Goal: Task Accomplishment & Management: Use online tool/utility

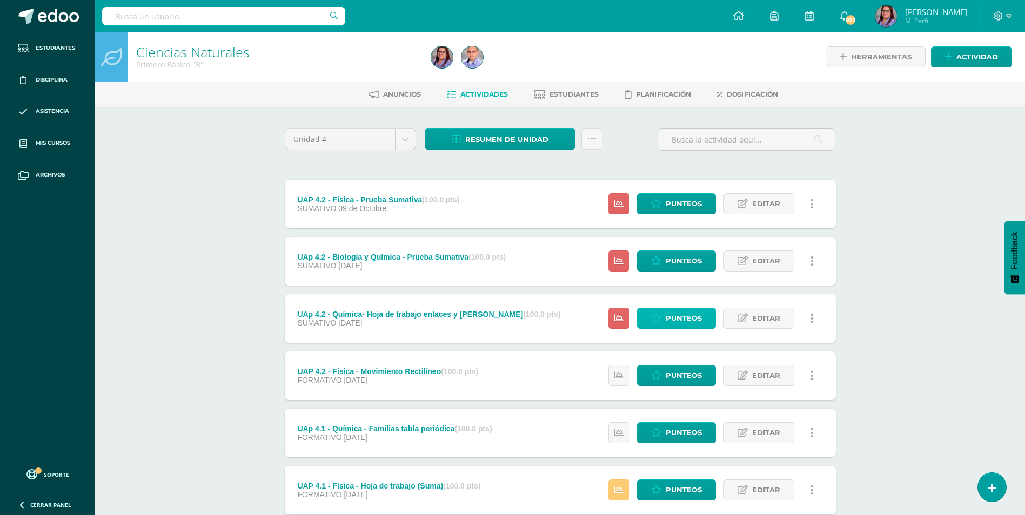
click at [677, 319] on span "Punteos" at bounding box center [684, 318] width 36 height 20
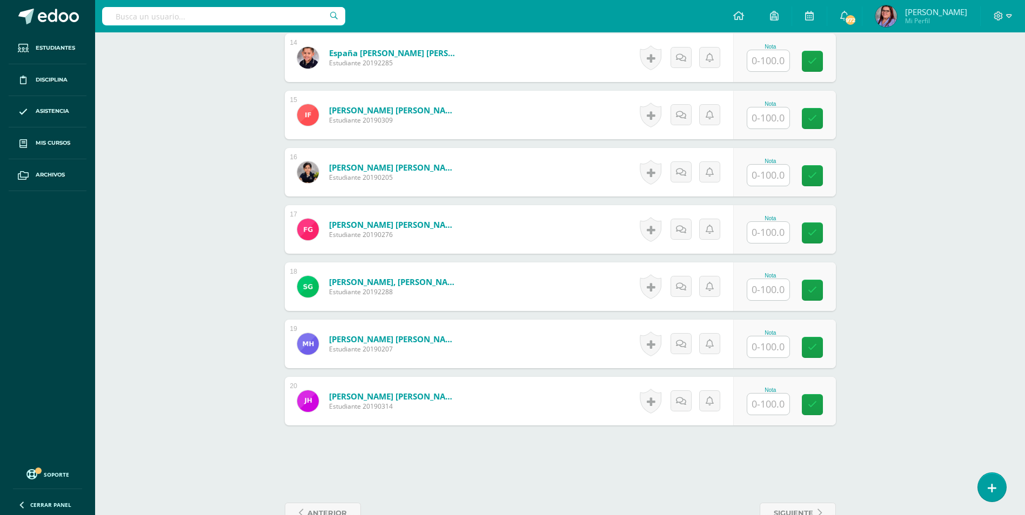
scroll to position [1117, 0]
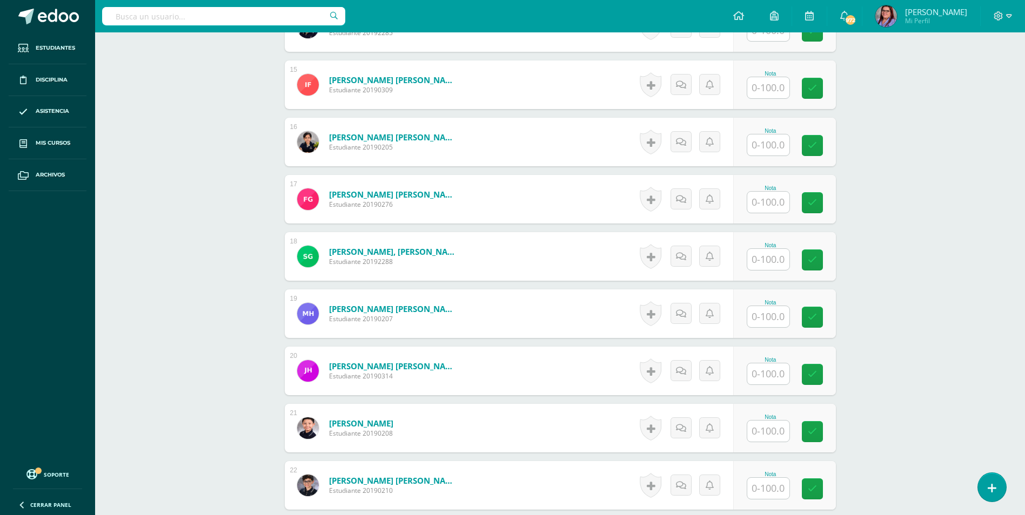
click at [782, 427] on input "text" at bounding box center [768, 431] width 42 height 21
type input "67"
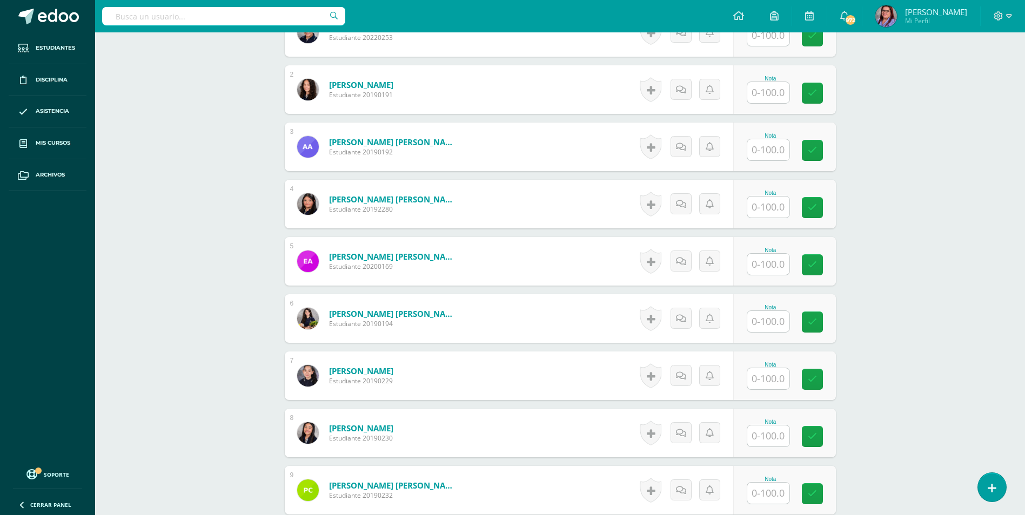
scroll to position [470, 0]
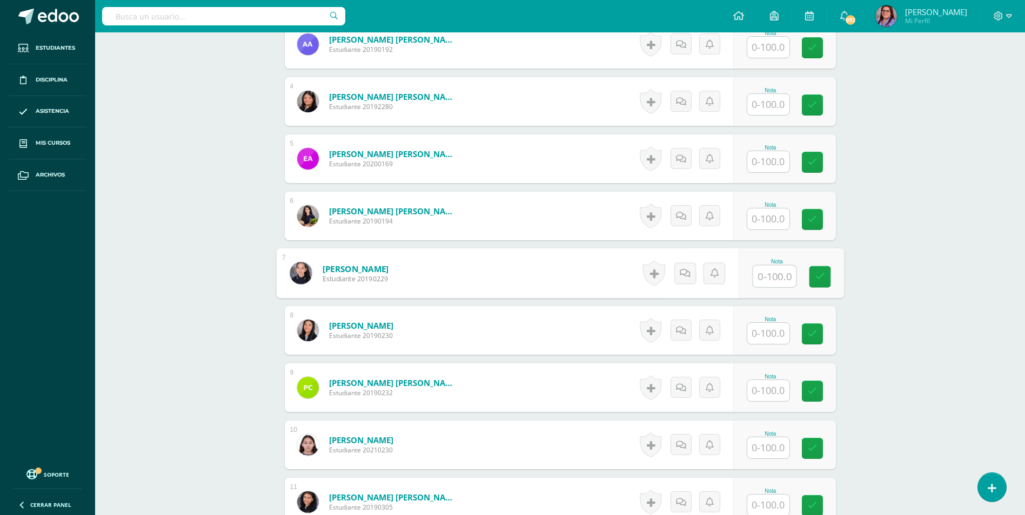
click at [772, 279] on input "text" at bounding box center [774, 277] width 43 height 22
type input "67"
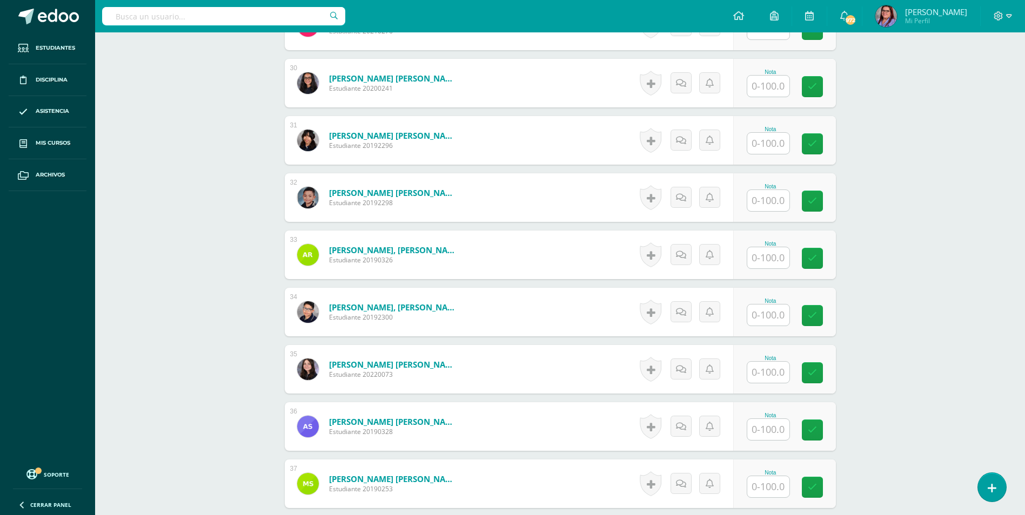
scroll to position [2091, 0]
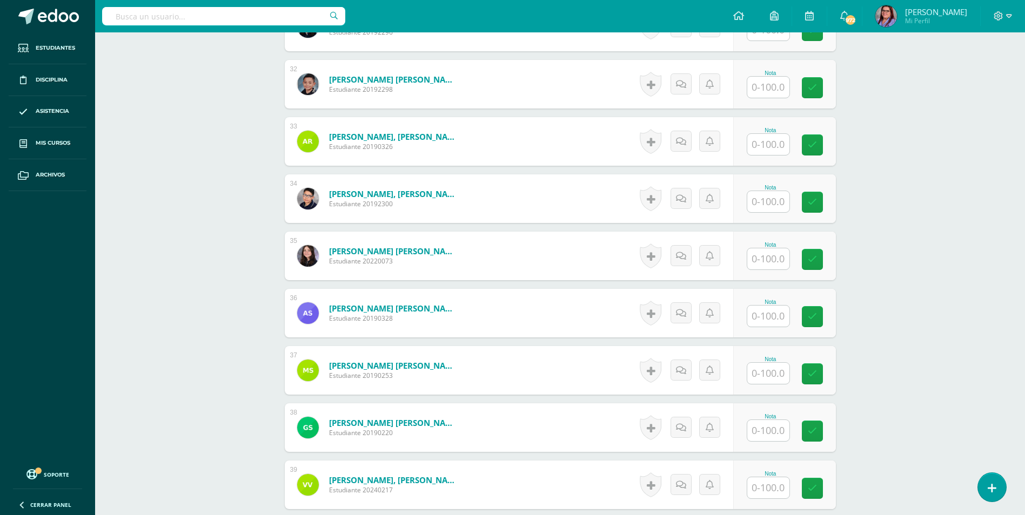
click at [757, 202] on input "text" at bounding box center [768, 201] width 42 height 21
type input "100"
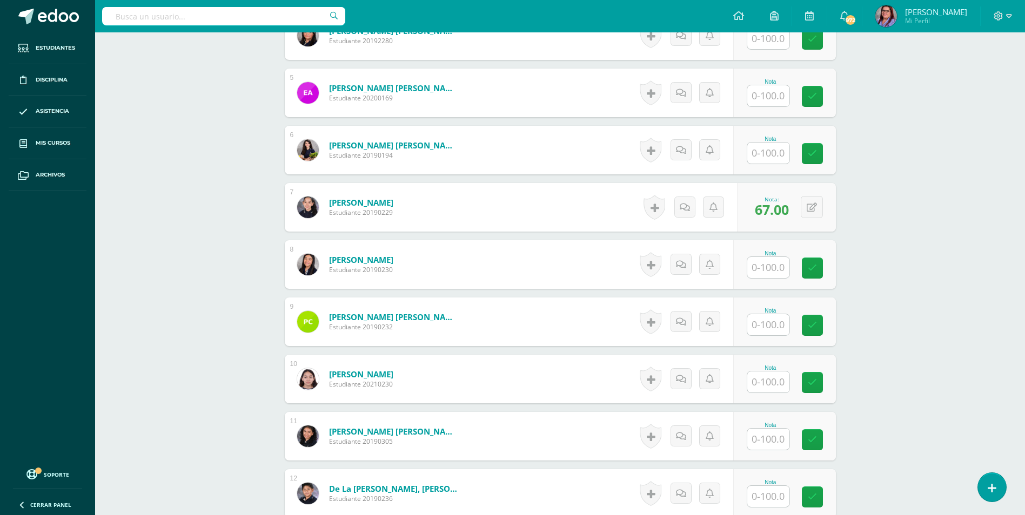
scroll to position [524, 0]
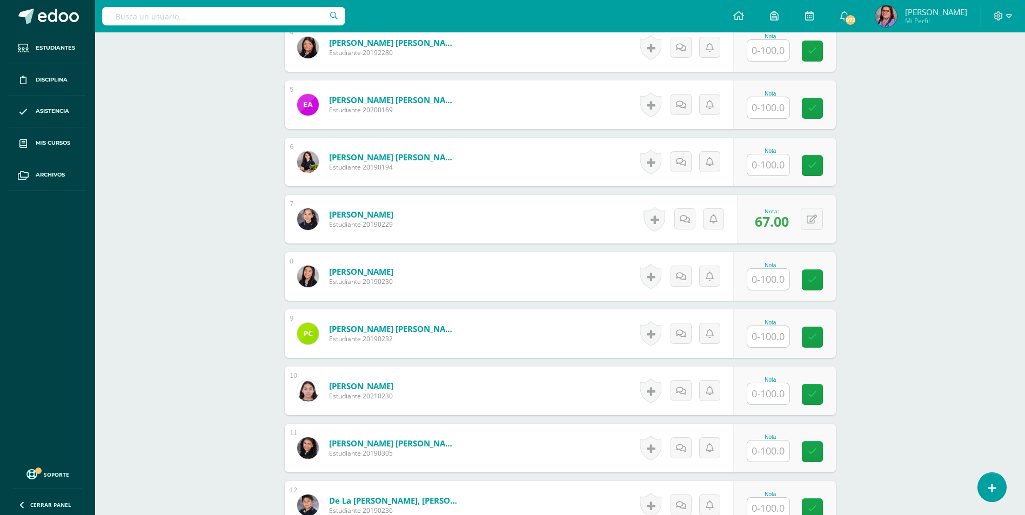
click at [774, 273] on input "text" at bounding box center [768, 279] width 42 height 21
type input "59"
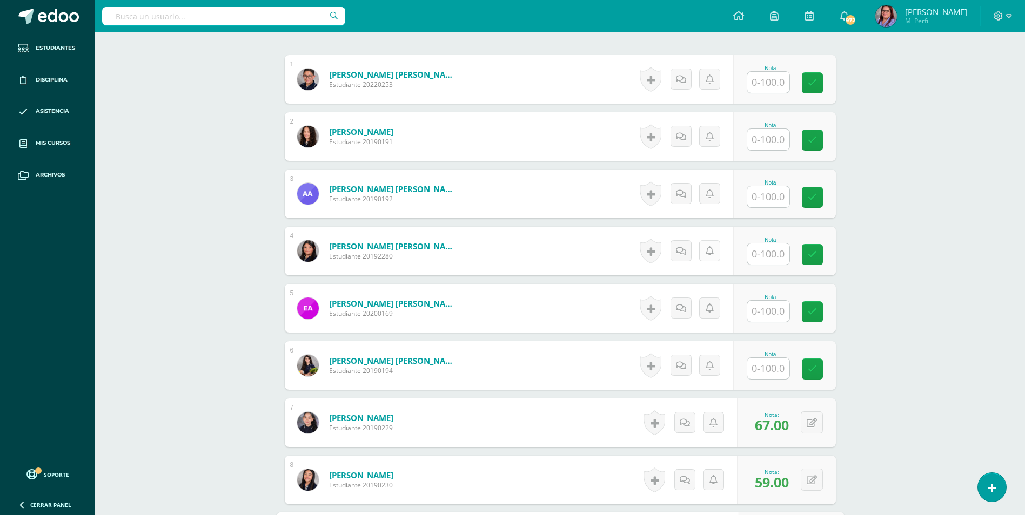
scroll to position [324, 0]
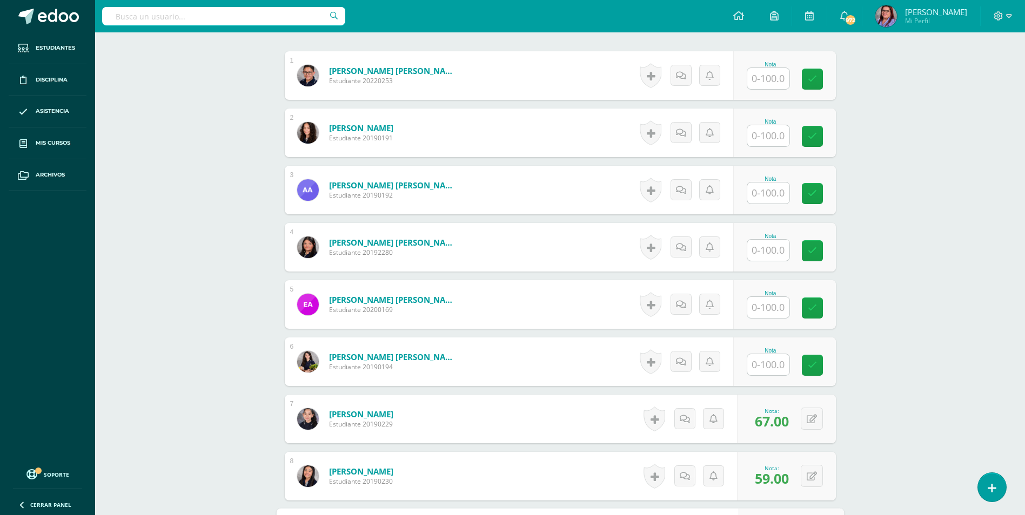
click at [762, 252] on input "text" at bounding box center [768, 250] width 42 height 21
type input "44"
click at [764, 143] on input "text" at bounding box center [768, 135] width 42 height 21
type input "95"
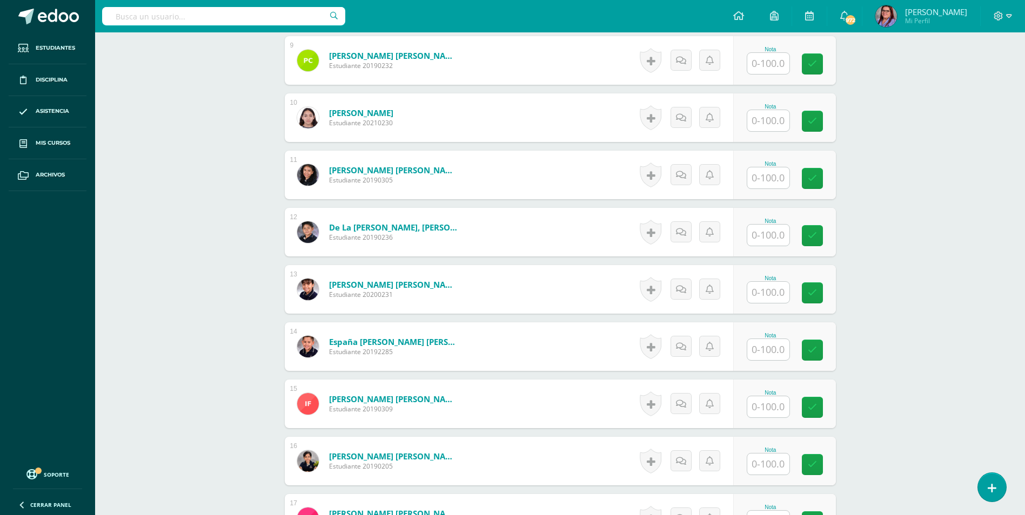
scroll to position [810, 0]
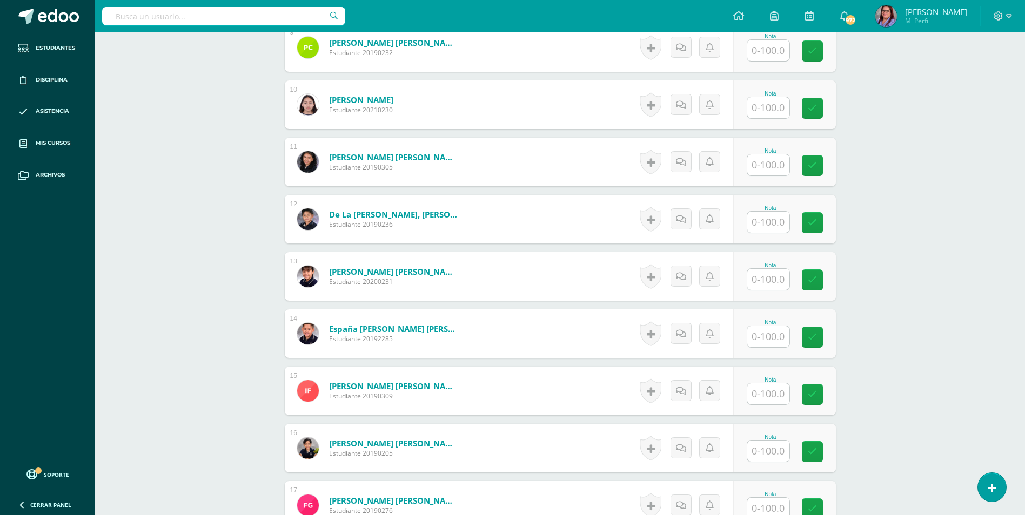
click at [757, 391] on input "text" at bounding box center [768, 394] width 42 height 21
type input "67"
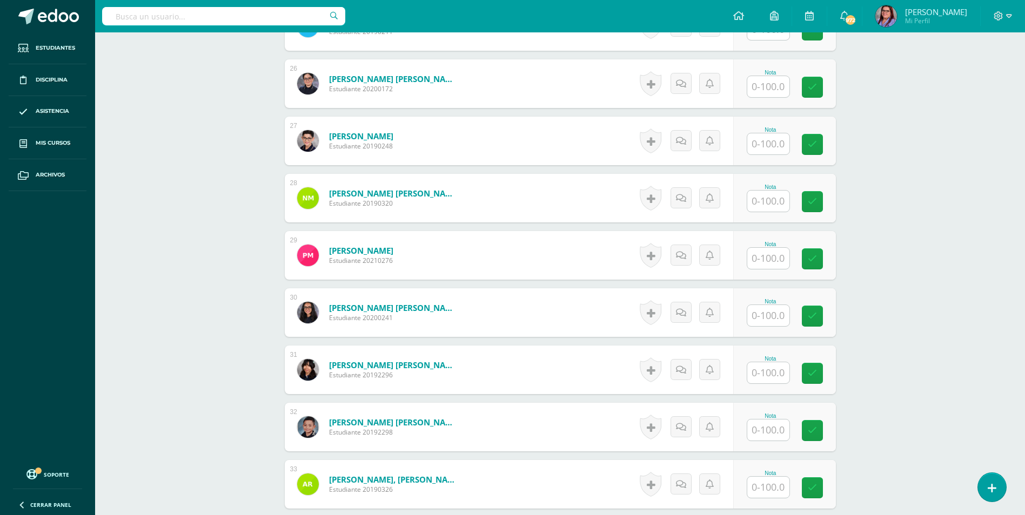
scroll to position [1729, 0]
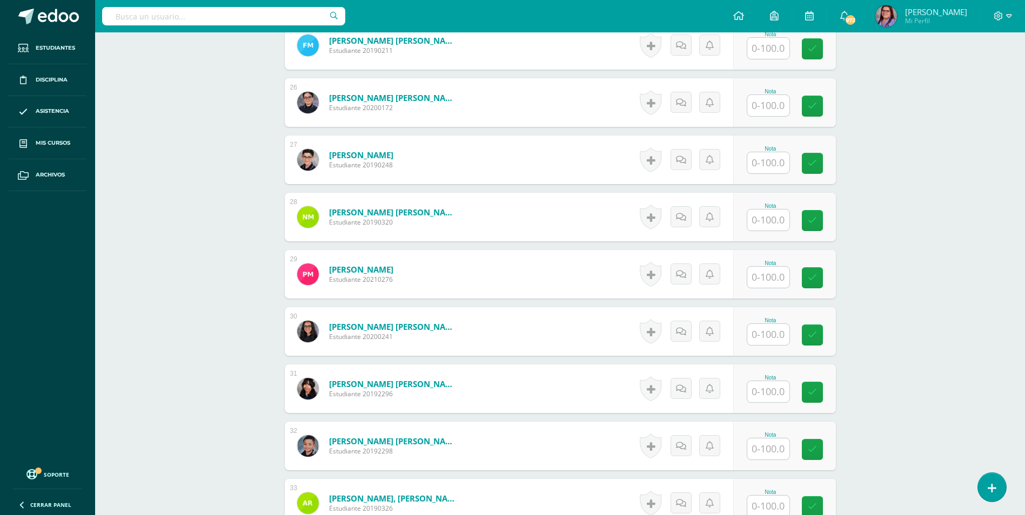
click at [774, 171] on input "text" at bounding box center [768, 162] width 42 height 21
type input "33"
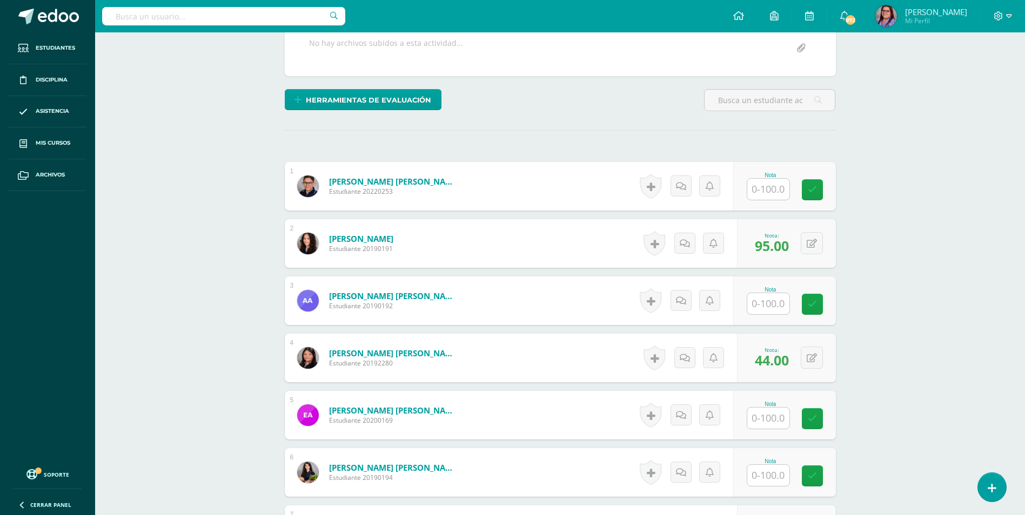
scroll to position [216, 0]
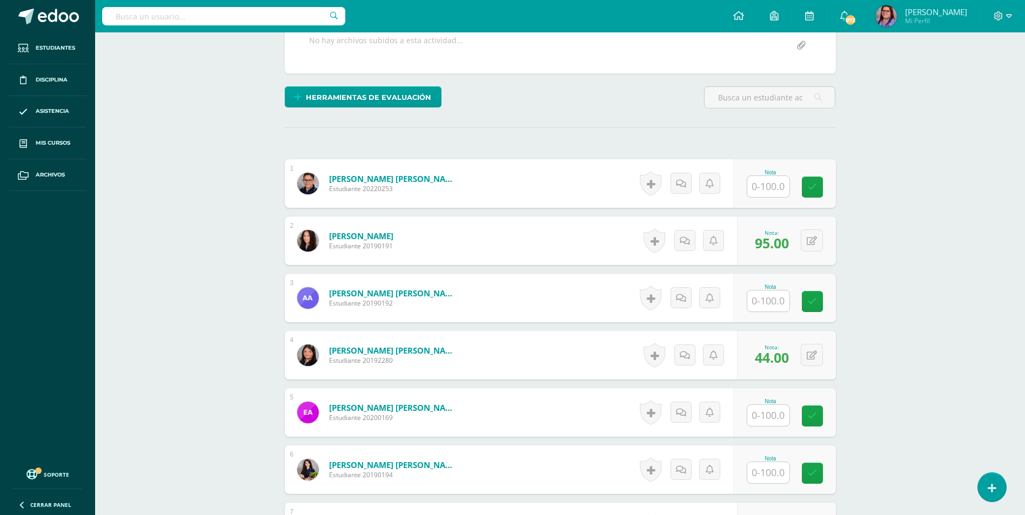
click at [769, 189] on input "text" at bounding box center [768, 186] width 42 height 21
type input "72"
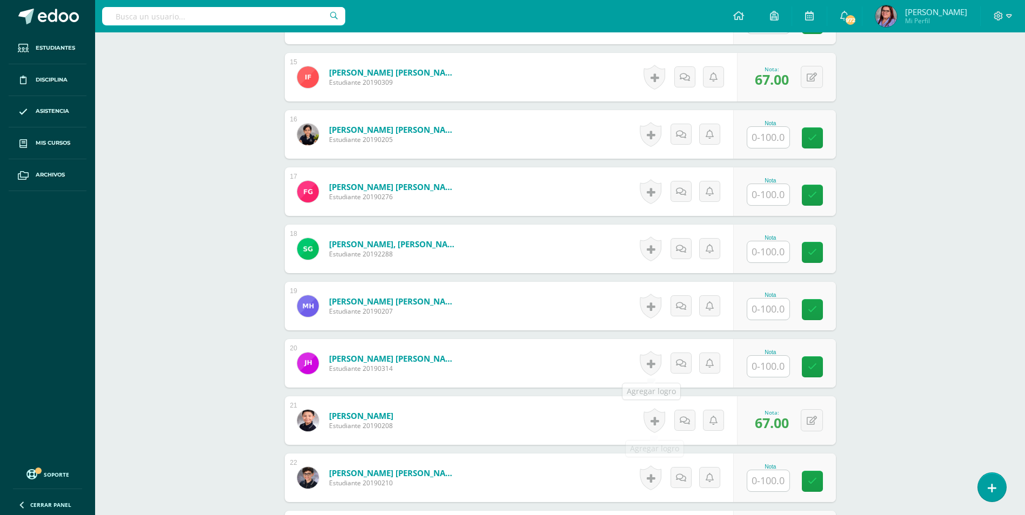
scroll to position [1135, 0]
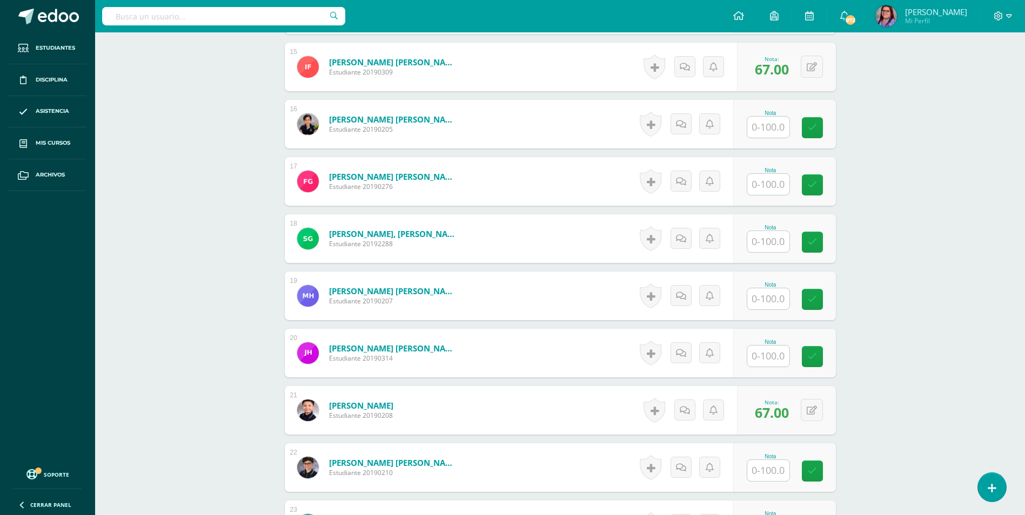
click at [759, 293] on input "text" at bounding box center [768, 299] width 42 height 21
type input "66"
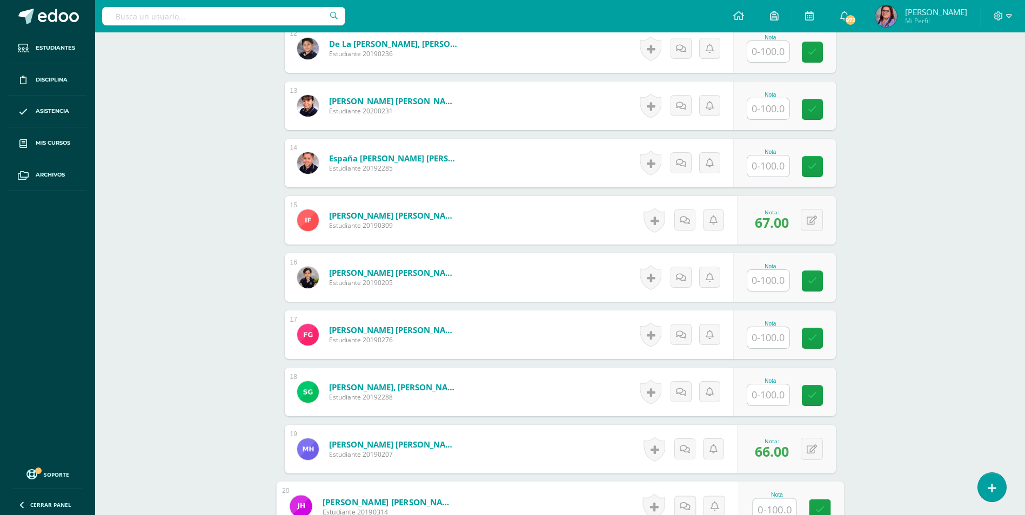
scroll to position [918, 0]
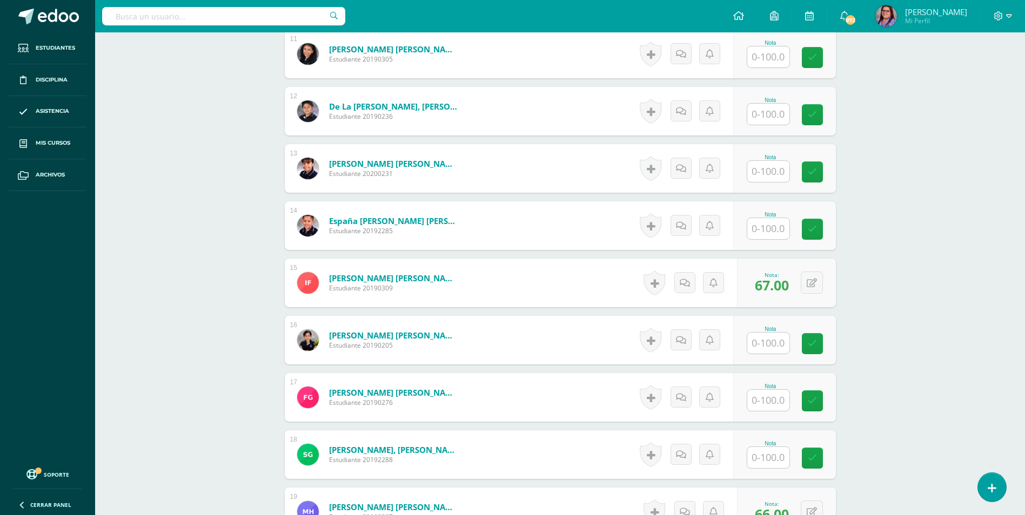
click at [761, 58] on input "text" at bounding box center [768, 56] width 42 height 21
type input "78"
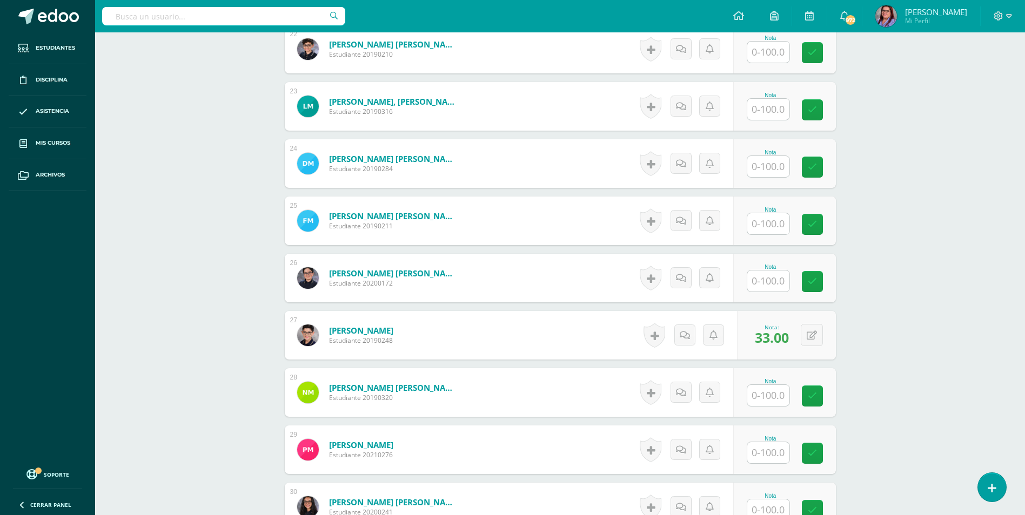
scroll to position [1567, 0]
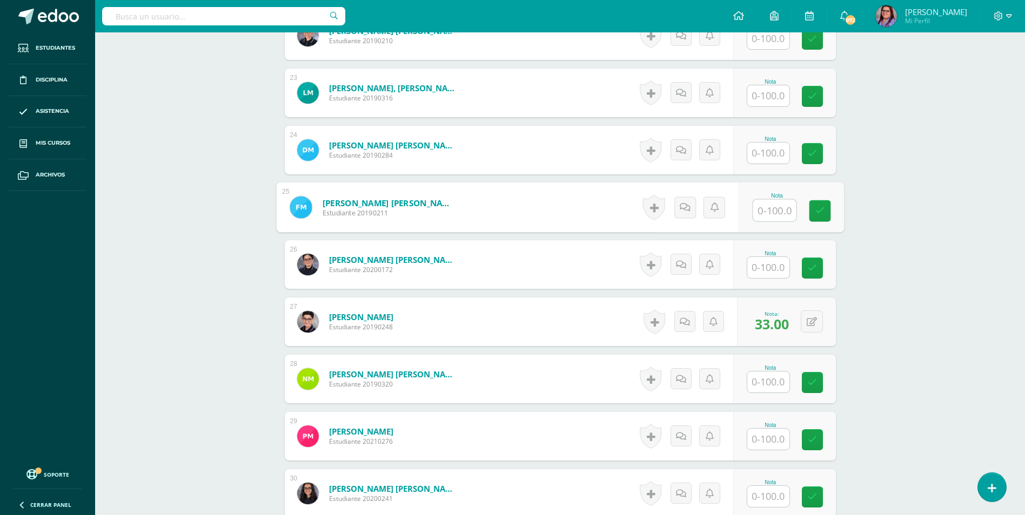
click at [759, 213] on input "text" at bounding box center [774, 211] width 43 height 22
type input "33"
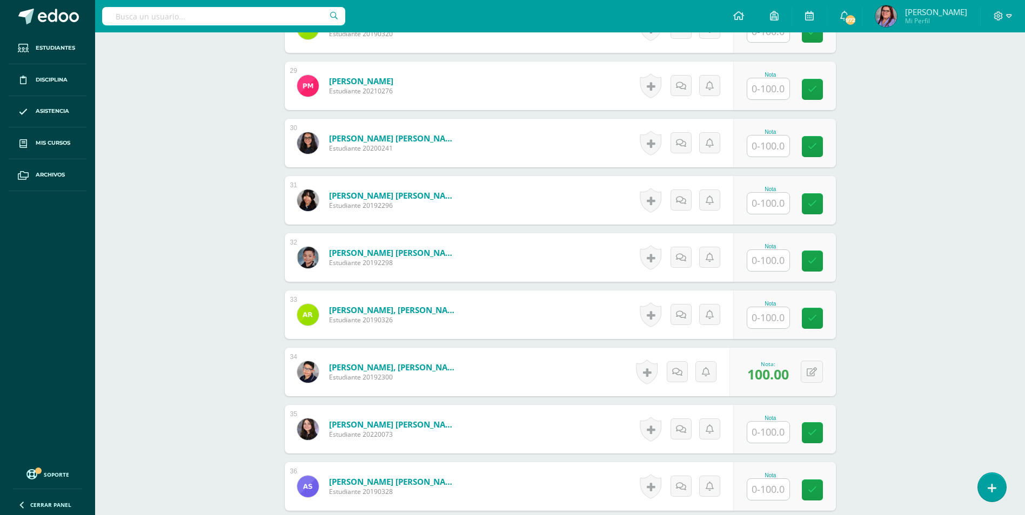
scroll to position [1999, 0]
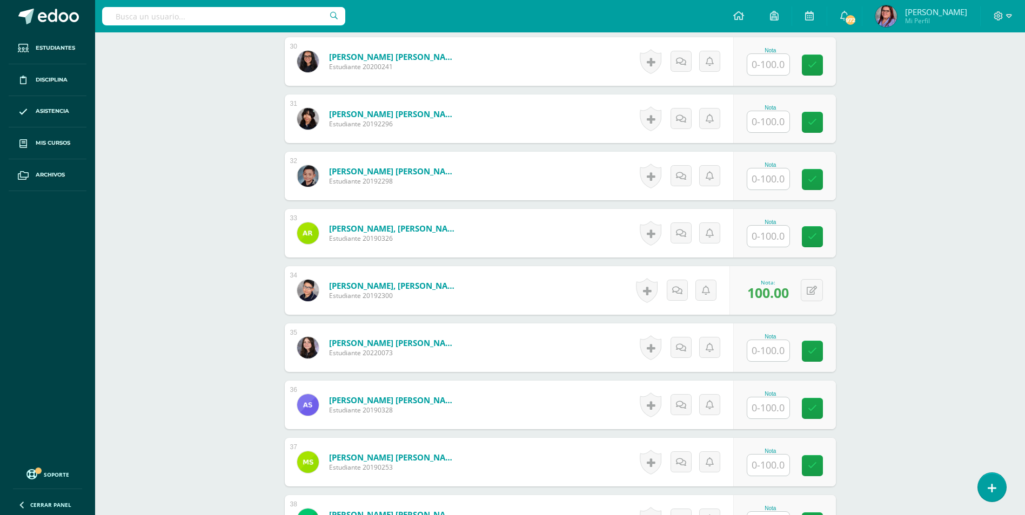
click at [761, 361] on div at bounding box center [768, 351] width 43 height 22
click at [760, 351] on input "text" at bounding box center [774, 351] width 43 height 22
type input "73"
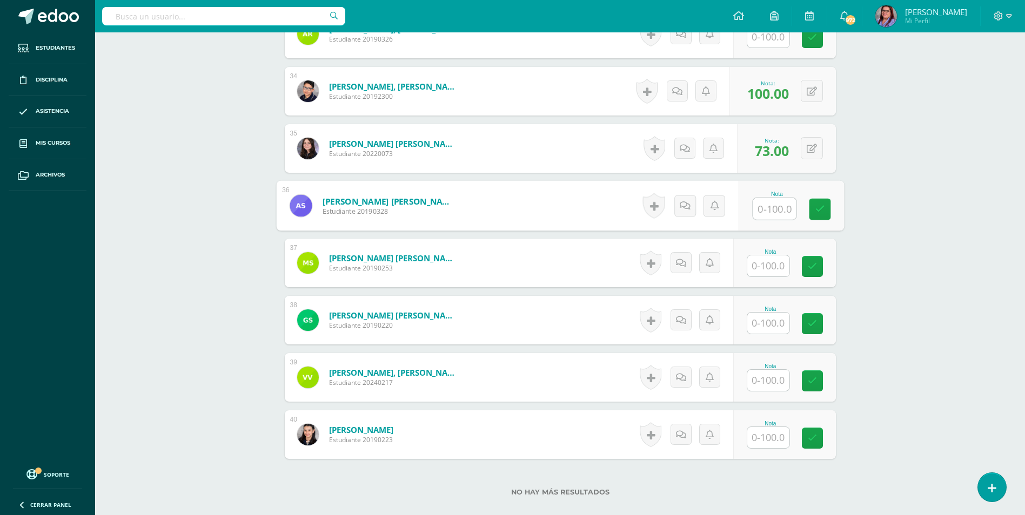
scroll to position [2266, 0]
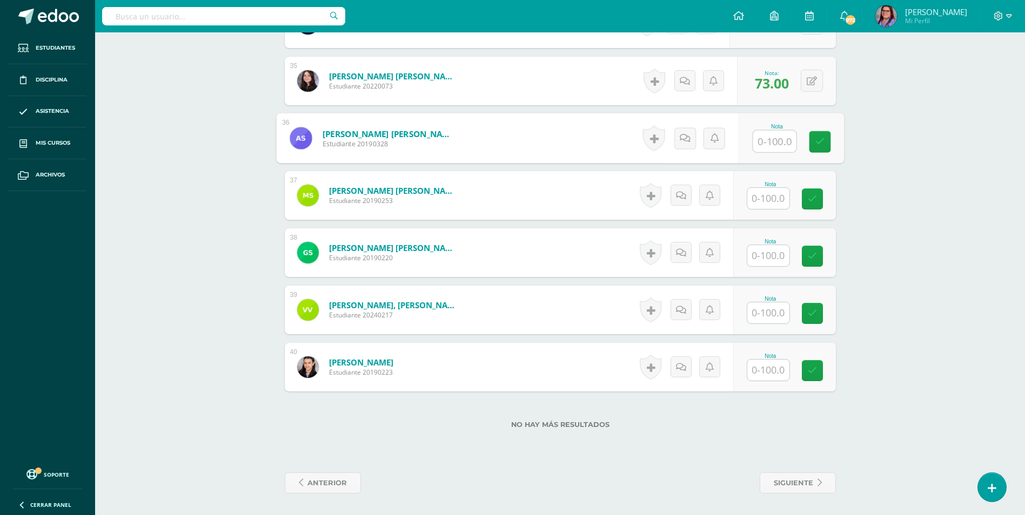
click at [766, 370] on input "text" at bounding box center [768, 370] width 42 height 21
type input "90"
click at [772, 253] on input "text" at bounding box center [774, 256] width 43 height 22
type input "18"
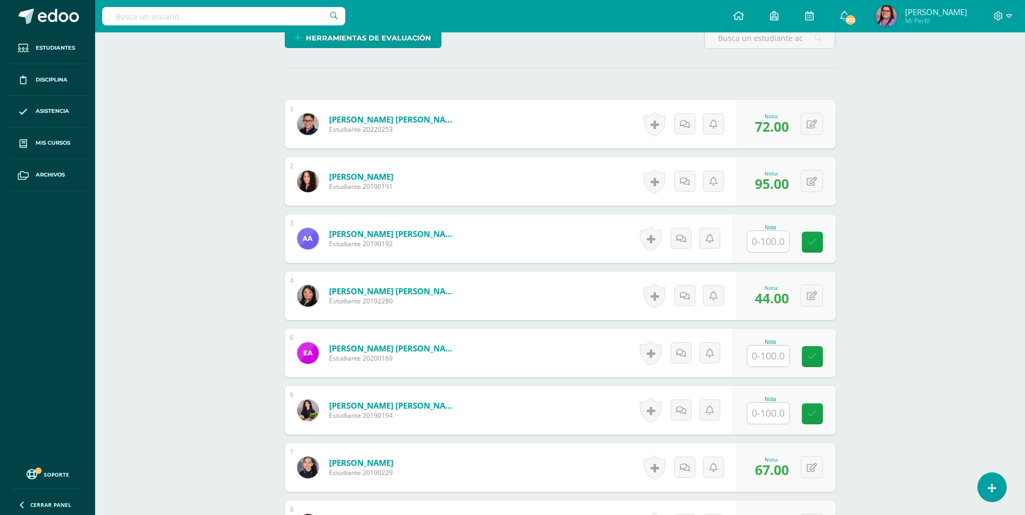
scroll to position [267, 0]
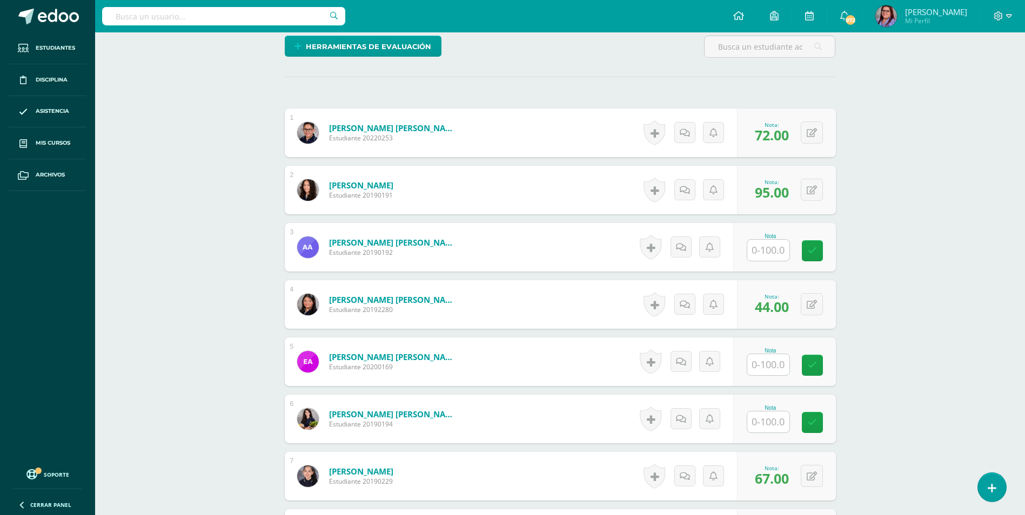
click at [765, 359] on input "text" at bounding box center [768, 364] width 42 height 21
type input "95"
click at [770, 252] on input "text" at bounding box center [768, 250] width 42 height 21
type input "90"
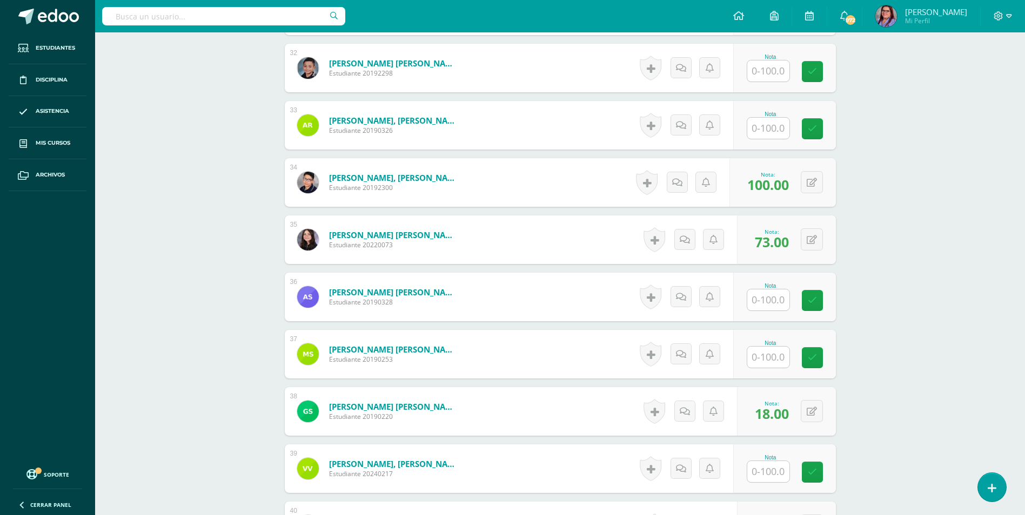
scroll to position [2158, 0]
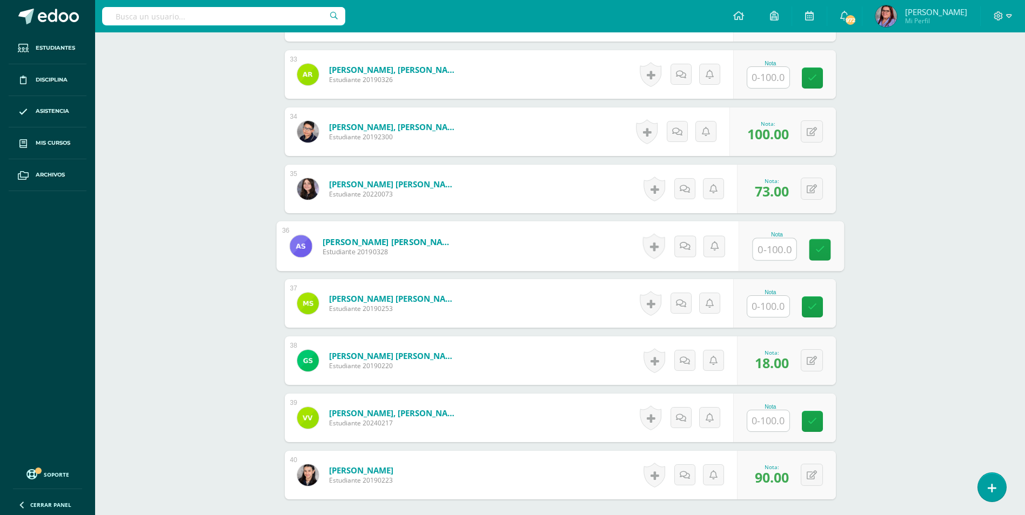
click at [759, 252] on input "text" at bounding box center [774, 250] width 43 height 22
type input "64"
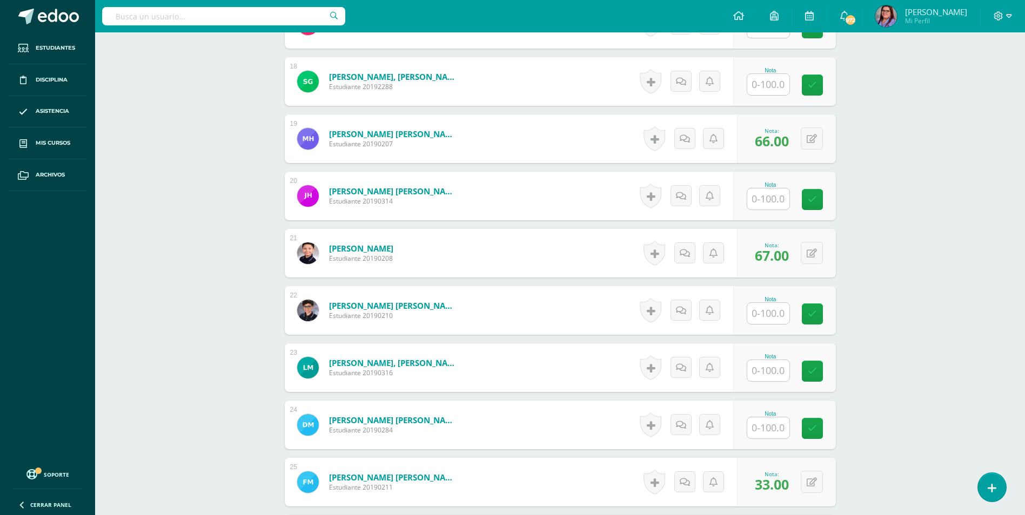
scroll to position [1239, 0]
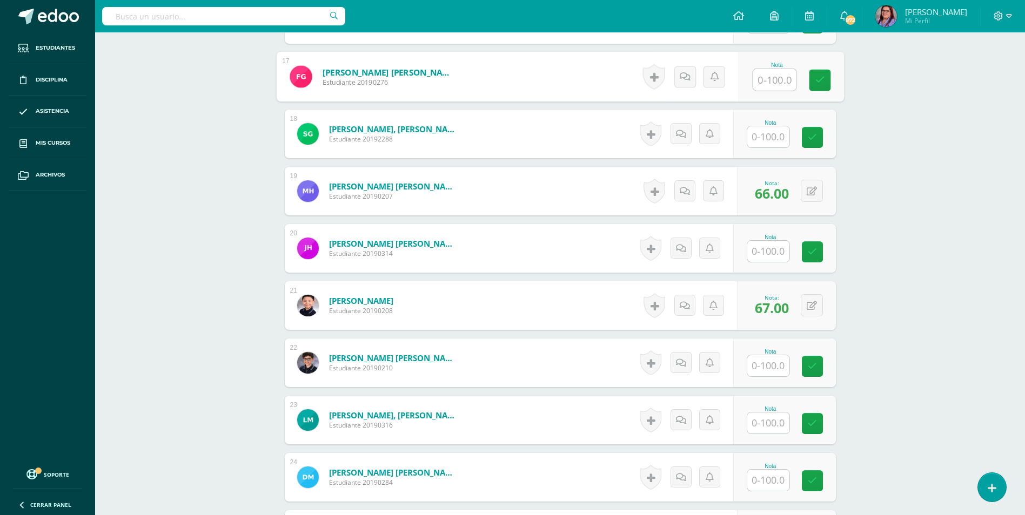
click at [759, 76] on input "text" at bounding box center [774, 80] width 43 height 22
type input "77"
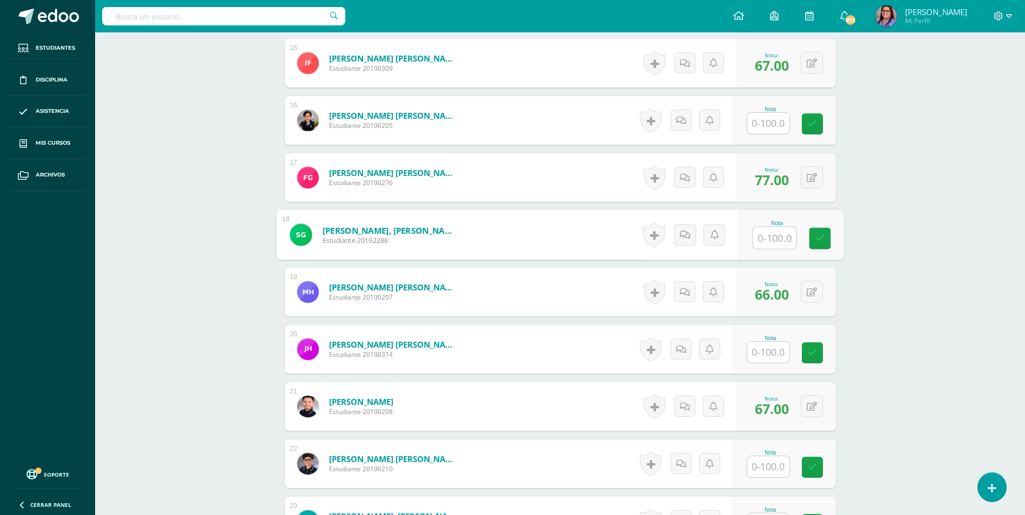
scroll to position [1131, 0]
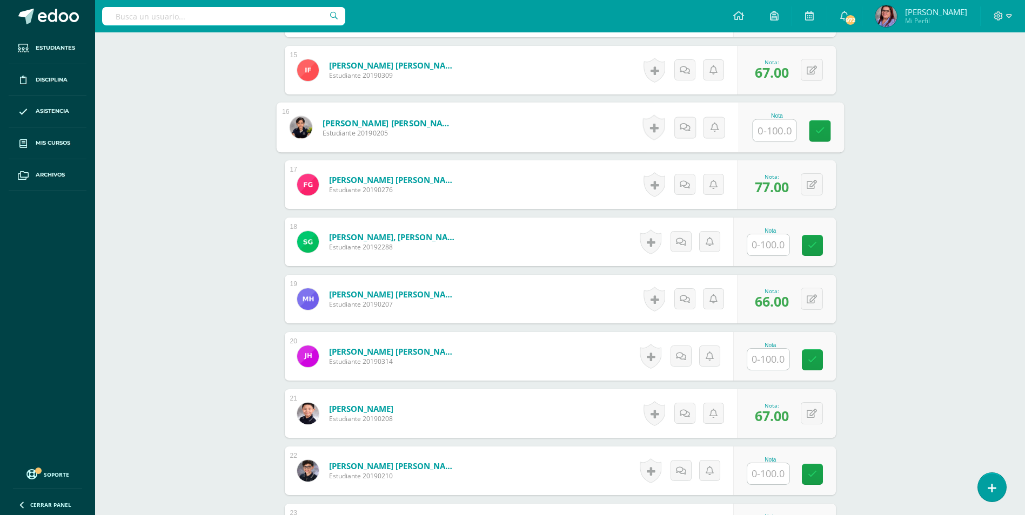
click at [775, 128] on input "text" at bounding box center [774, 131] width 43 height 22
type input "54"
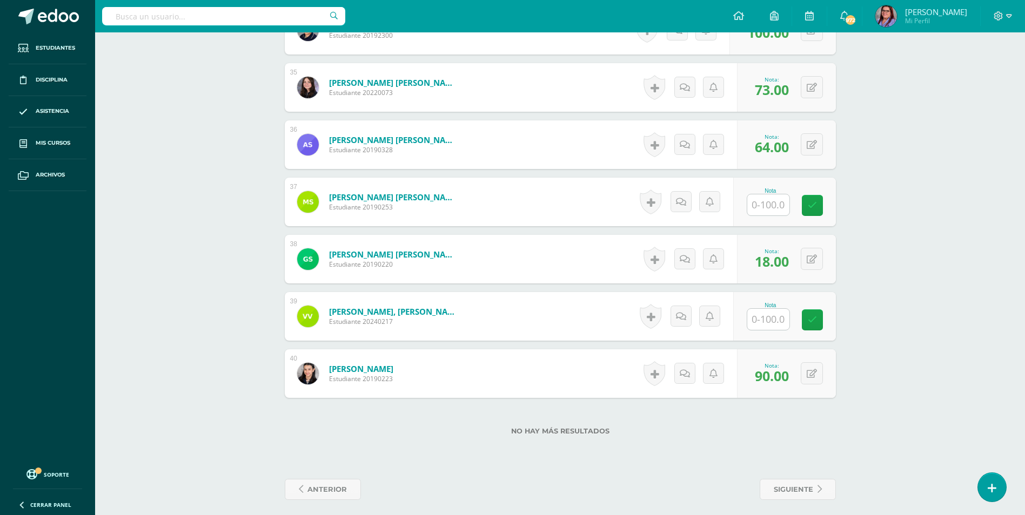
scroll to position [2266, 0]
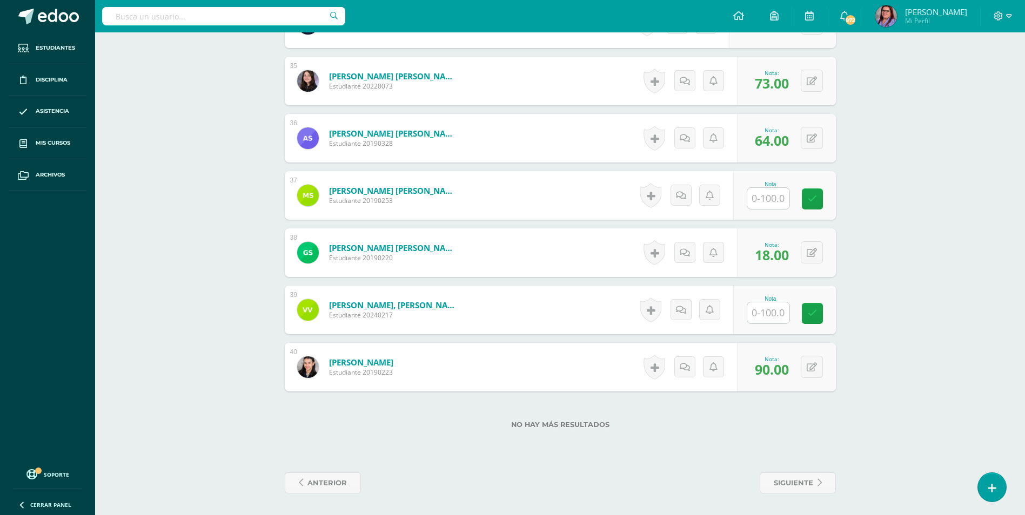
click at [761, 202] on input "text" at bounding box center [768, 198] width 42 height 21
type input "38"
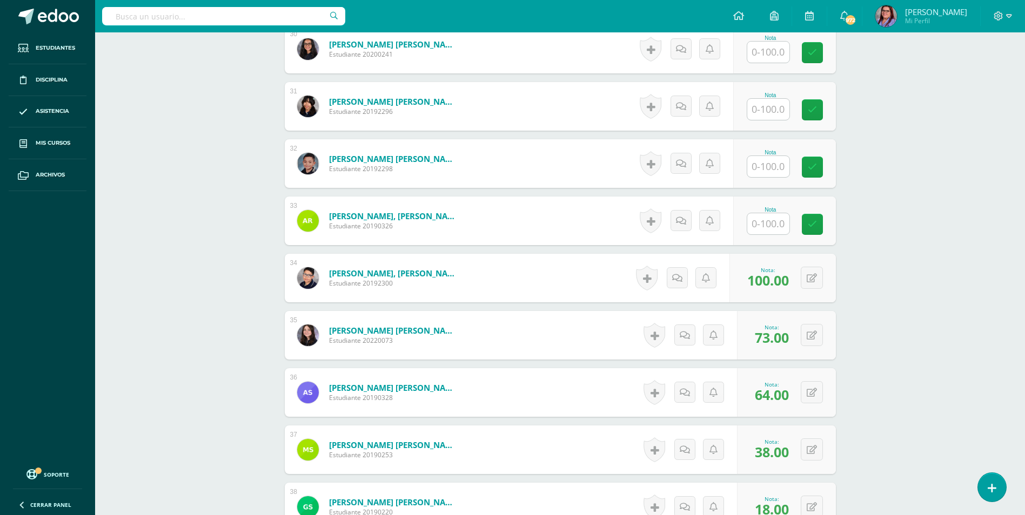
scroll to position [1996, 0]
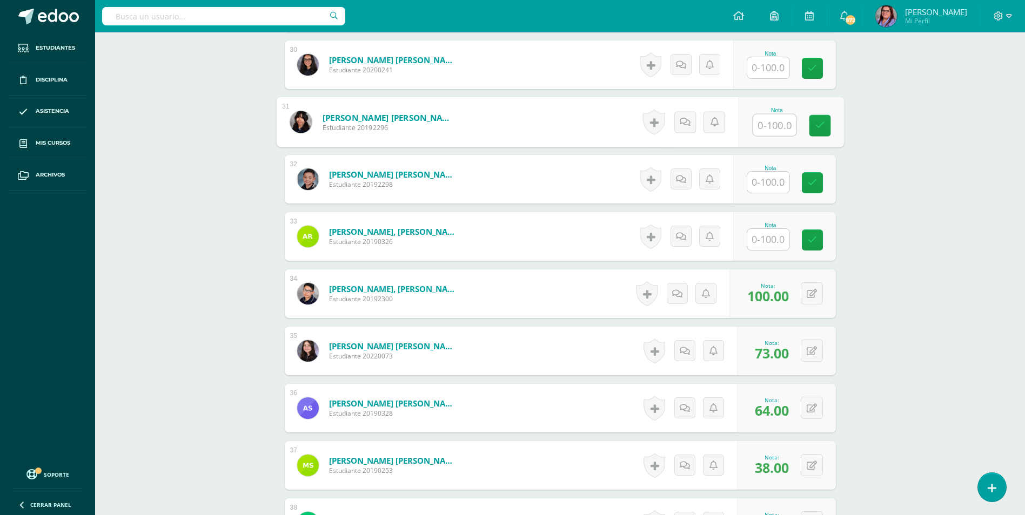
click at [766, 128] on input "text" at bounding box center [774, 126] width 43 height 22
type input "95"
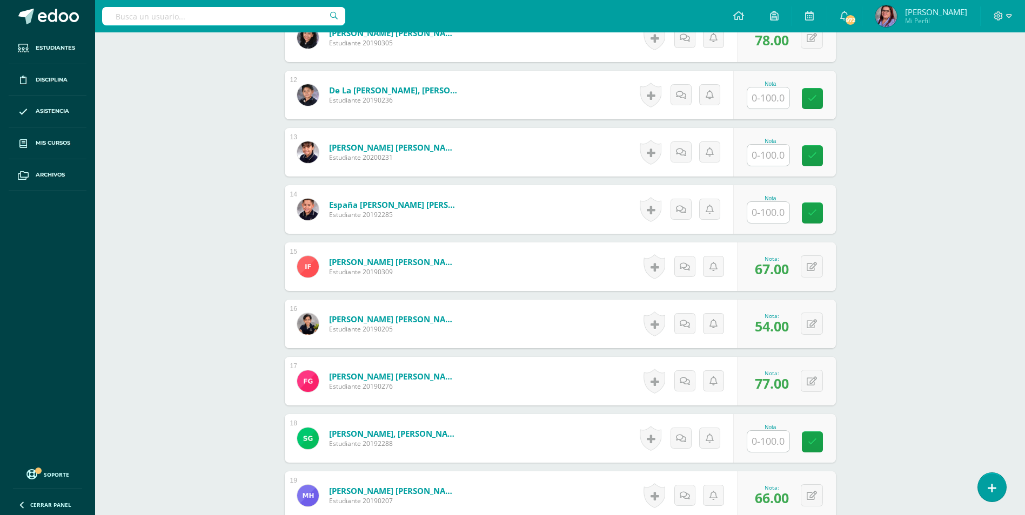
scroll to position [861, 0]
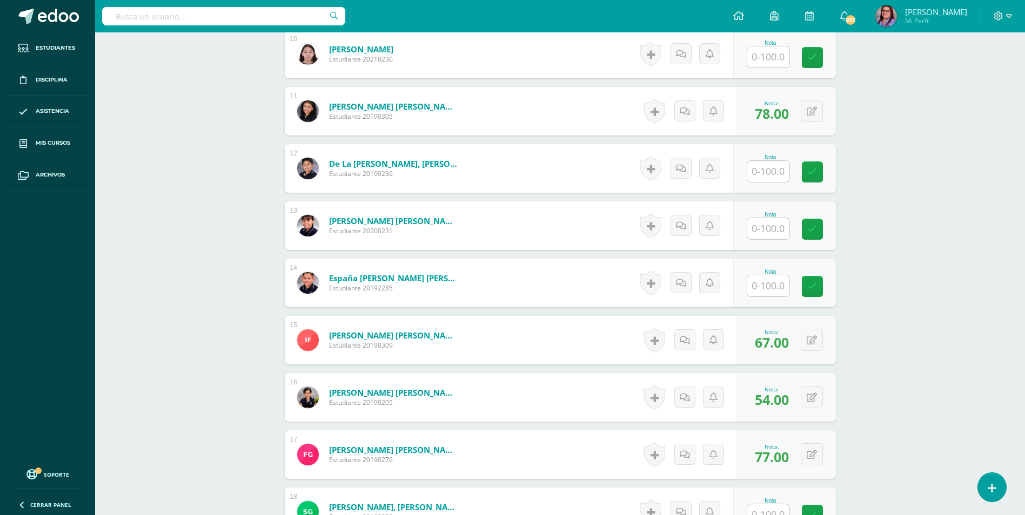
click at [776, 158] on div "Nota" at bounding box center [771, 158] width 48 height 6
click at [770, 174] on input "text" at bounding box center [774, 172] width 43 height 22
type input "68"
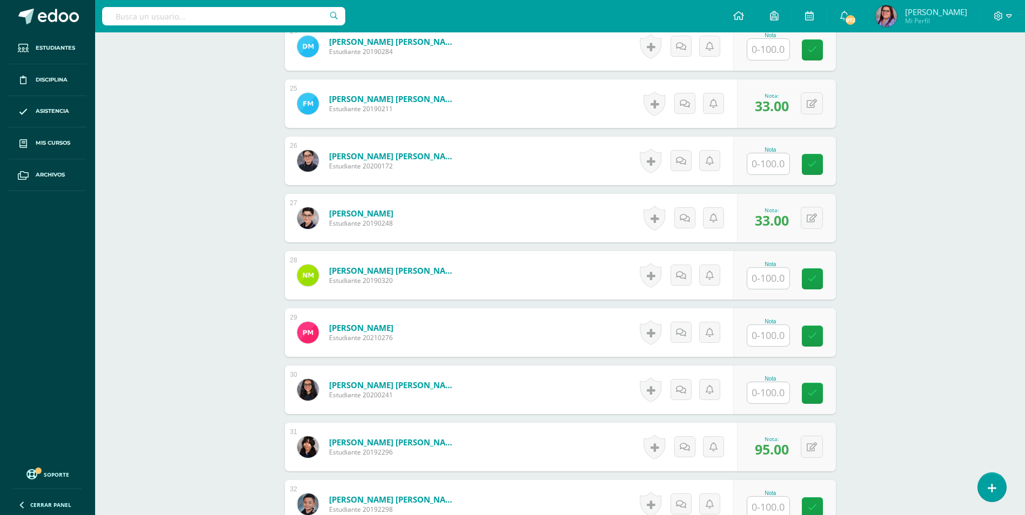
scroll to position [1672, 0]
click at [761, 504] on input "text" at bounding box center [768, 506] width 42 height 21
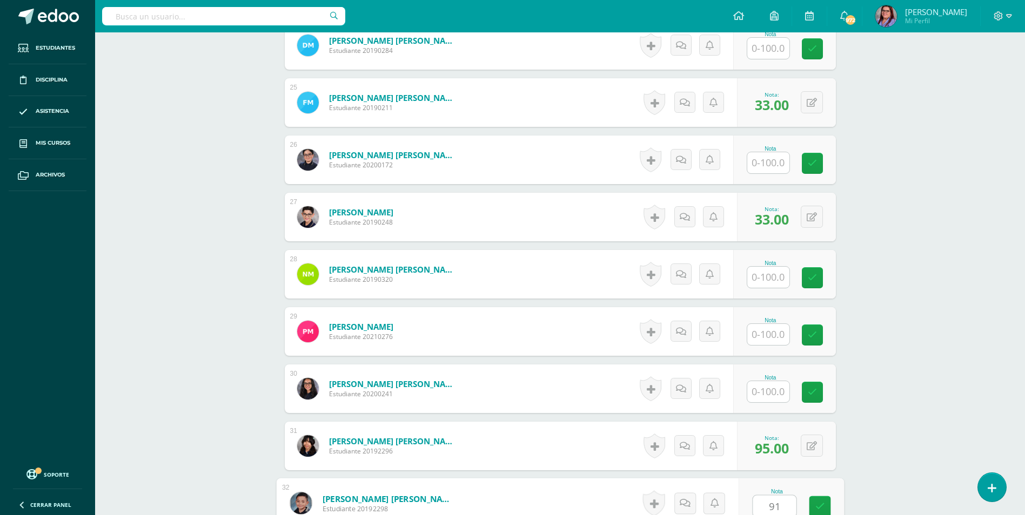
type input "91"
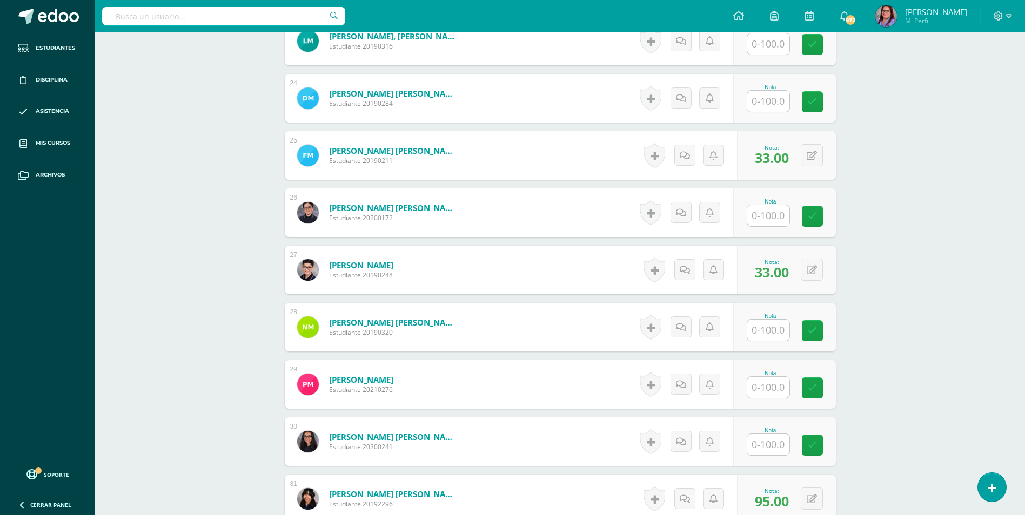
scroll to position [1599, 0]
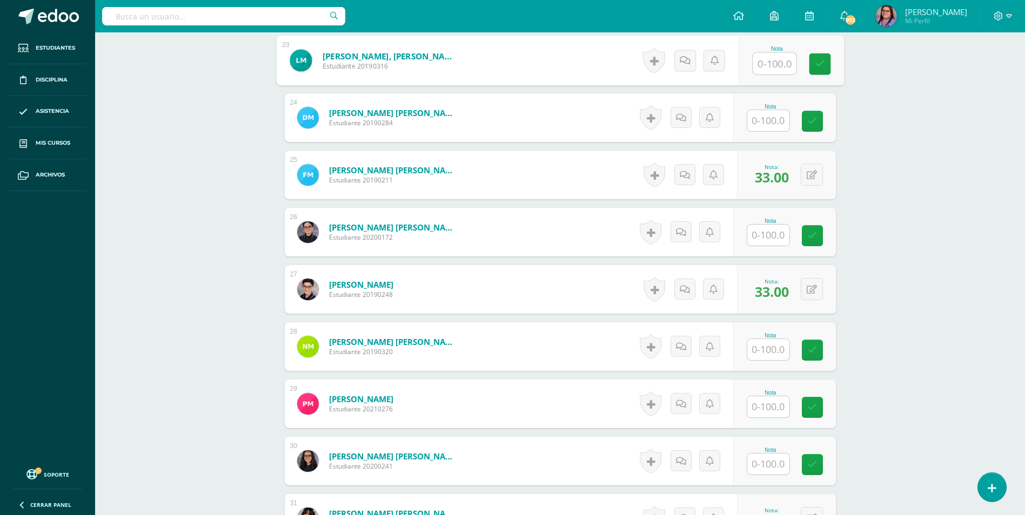
click at [769, 60] on input "text" at bounding box center [774, 64] width 43 height 22
type input "22"
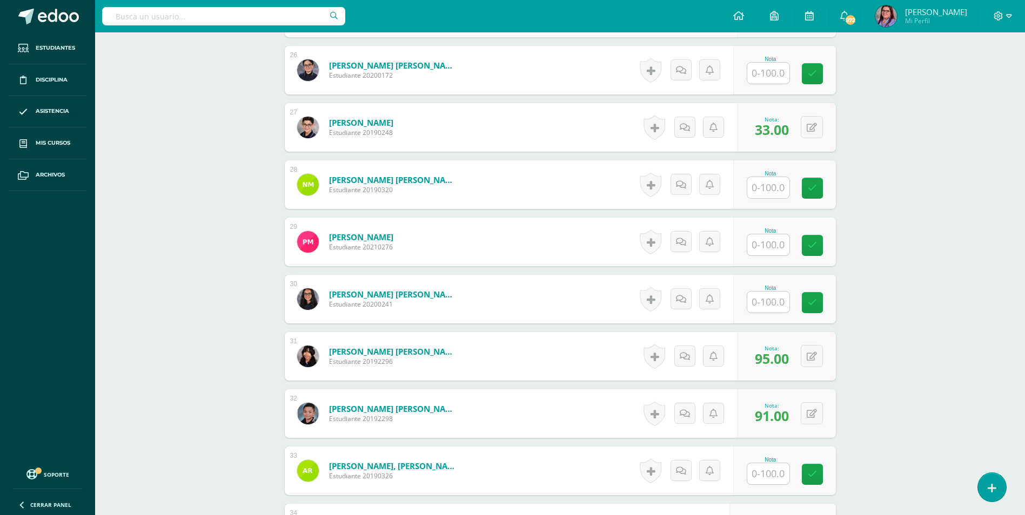
click at [761, 467] on input "text" at bounding box center [768, 474] width 42 height 21
type input "86"
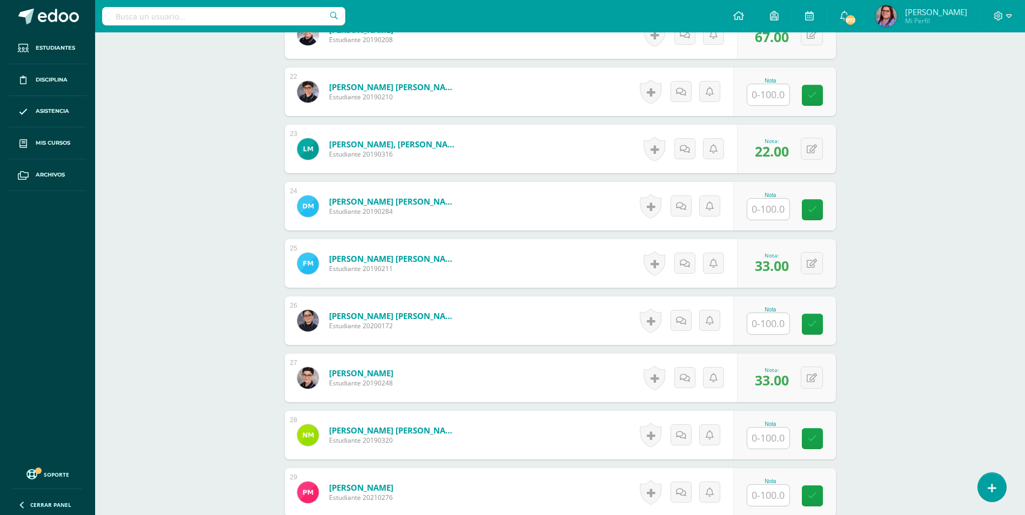
scroll to position [1491, 0]
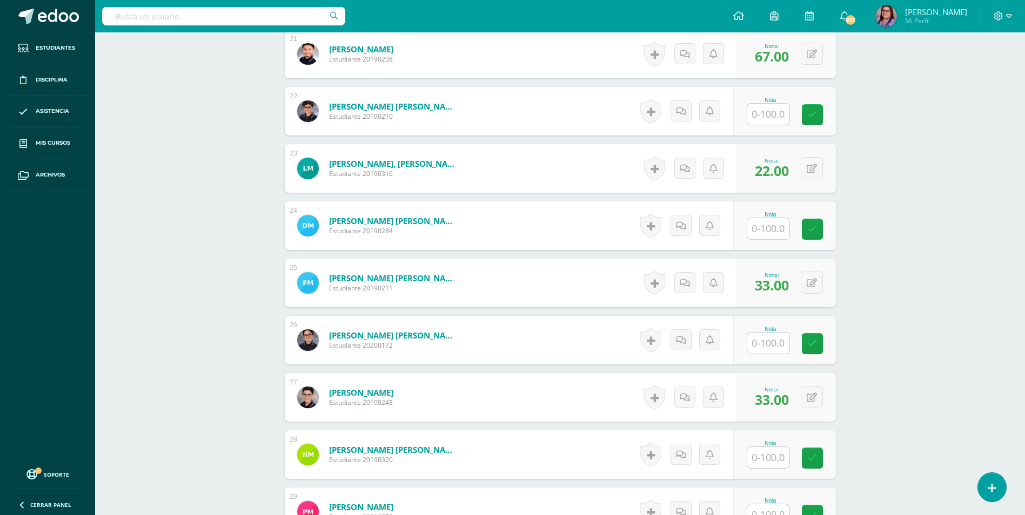
click at [770, 117] on input "text" at bounding box center [768, 114] width 42 height 21
type input "90"
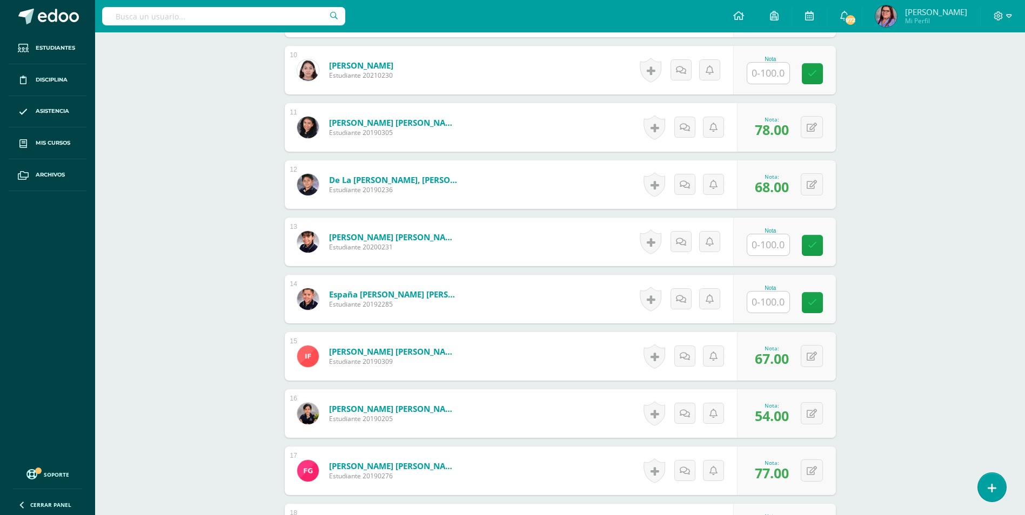
scroll to position [843, 0]
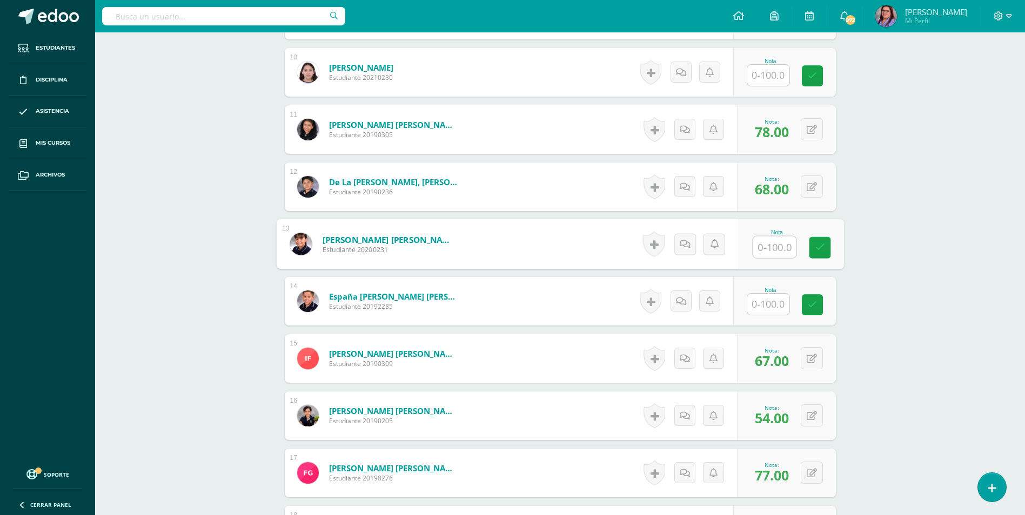
click at [762, 247] on input "text" at bounding box center [774, 248] width 43 height 22
type input "79"
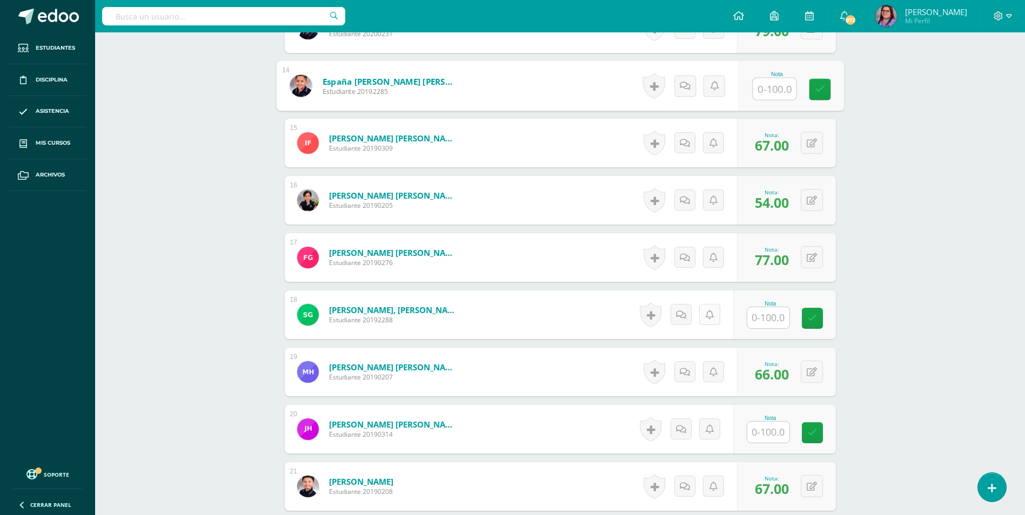
scroll to position [1059, 0]
click at [767, 430] on input "text" at bounding box center [774, 432] width 43 height 22
type input "34"
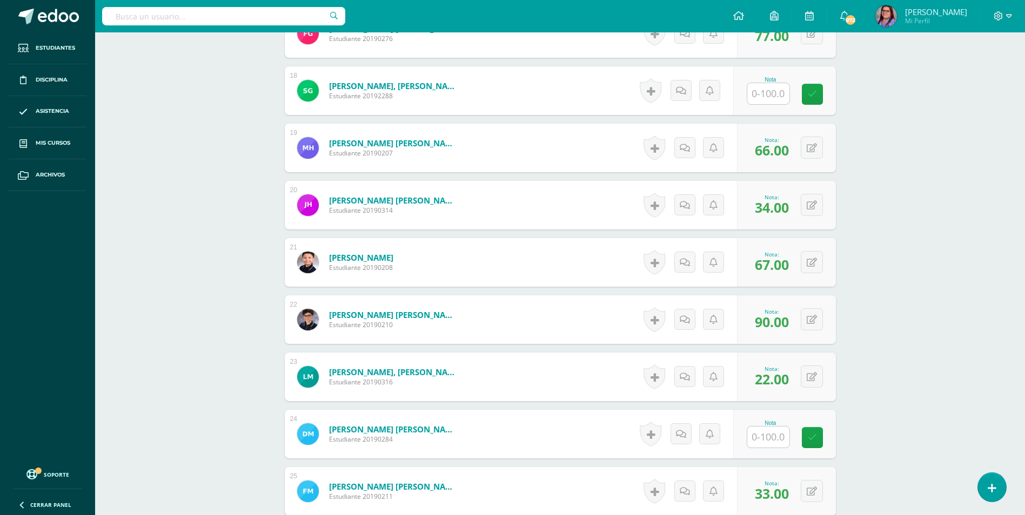
scroll to position [1329, 0]
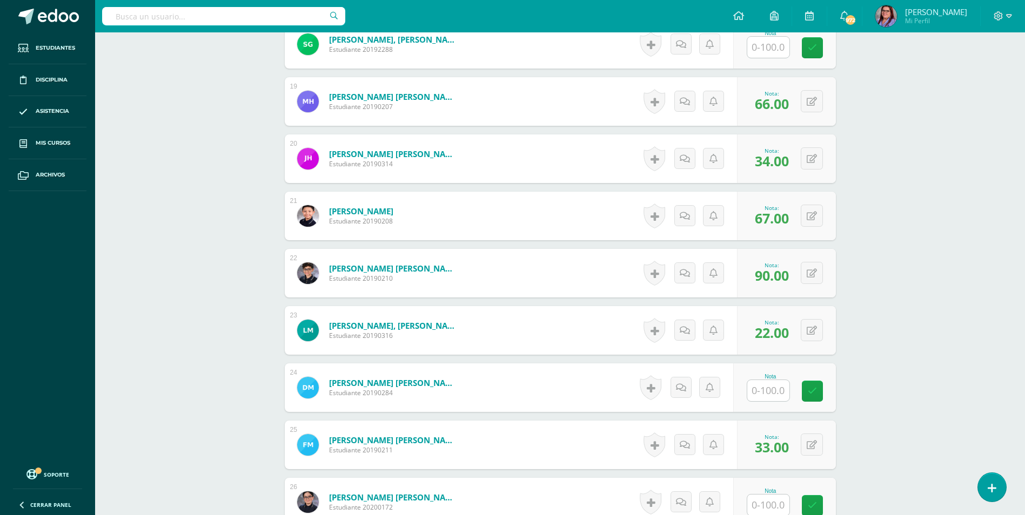
click at [758, 391] on input "text" at bounding box center [768, 390] width 42 height 21
type input "75"
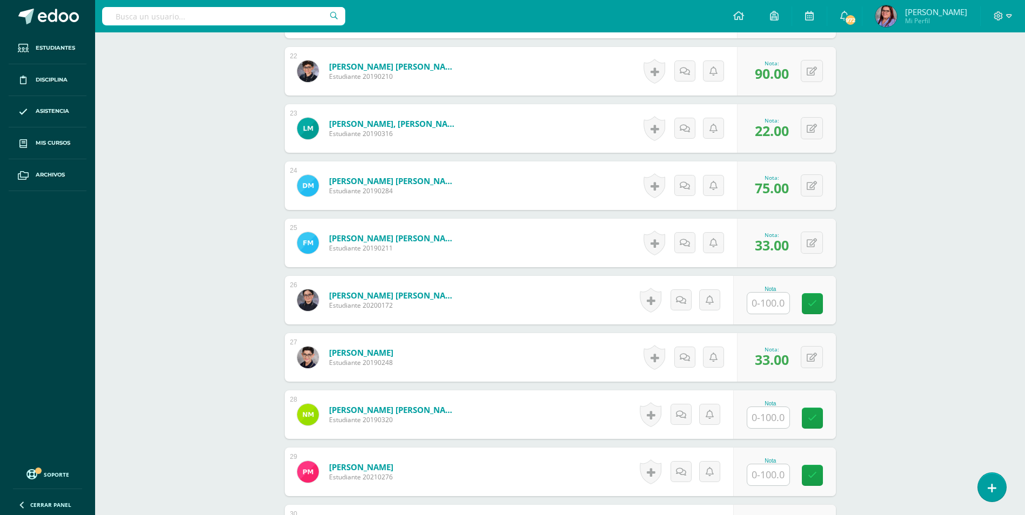
scroll to position [1545, 0]
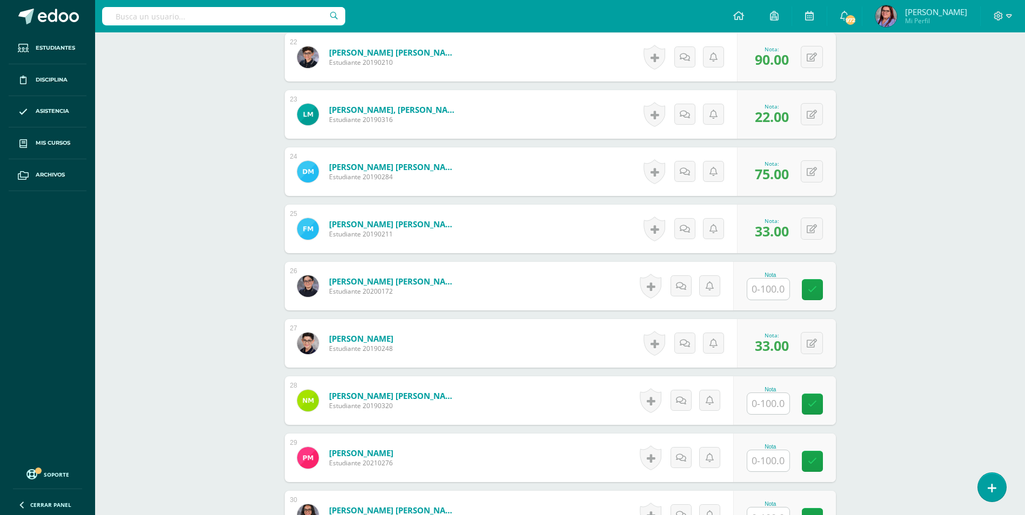
click at [761, 399] on input "text" at bounding box center [768, 403] width 42 height 21
type input "100"
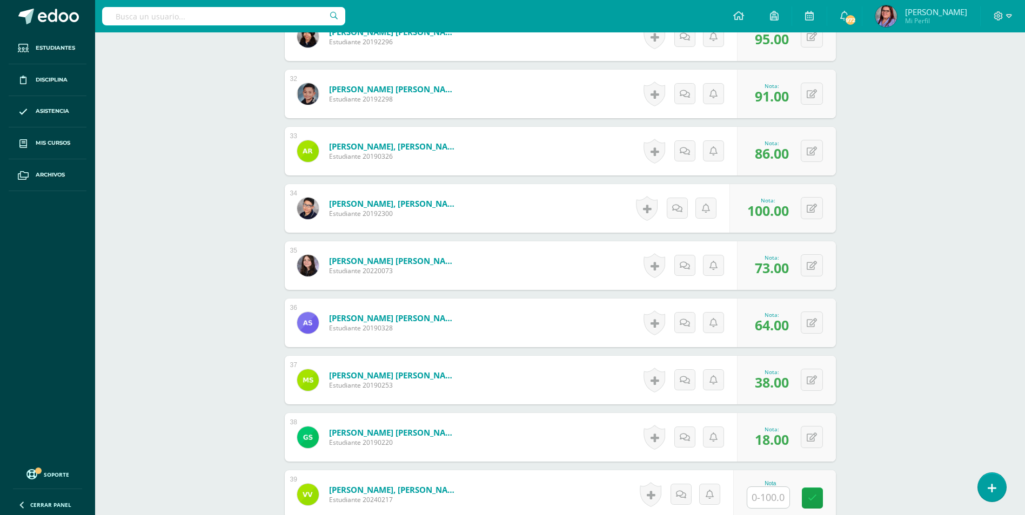
scroll to position [2085, 0]
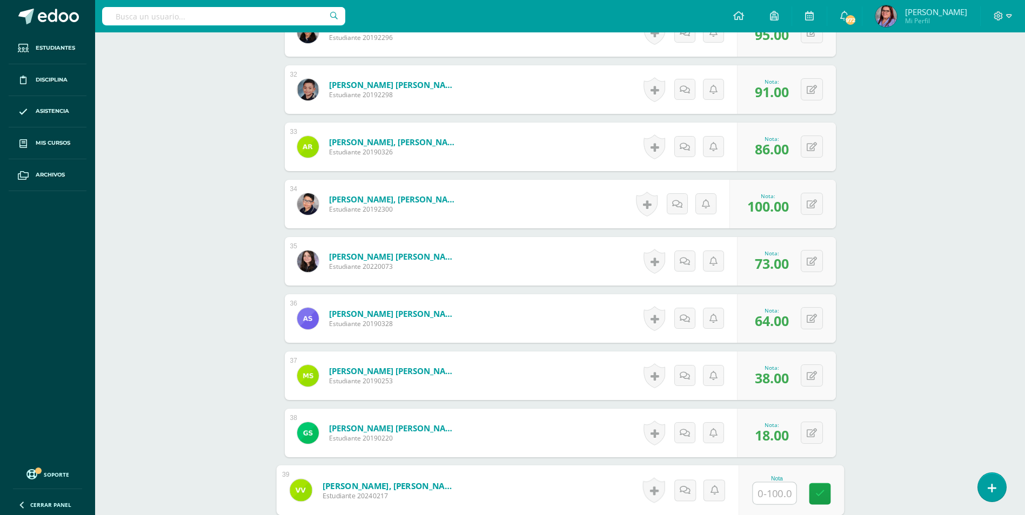
click at [763, 488] on input "text" at bounding box center [774, 494] width 43 height 22
type input "75"
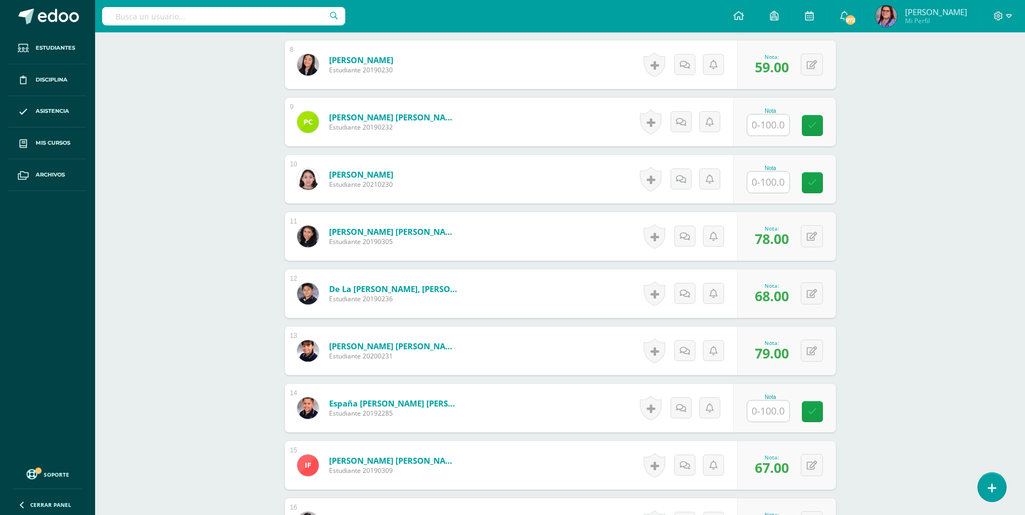
scroll to position [735, 0]
click at [763, 188] on input "text" at bounding box center [768, 183] width 42 height 21
type input "49"
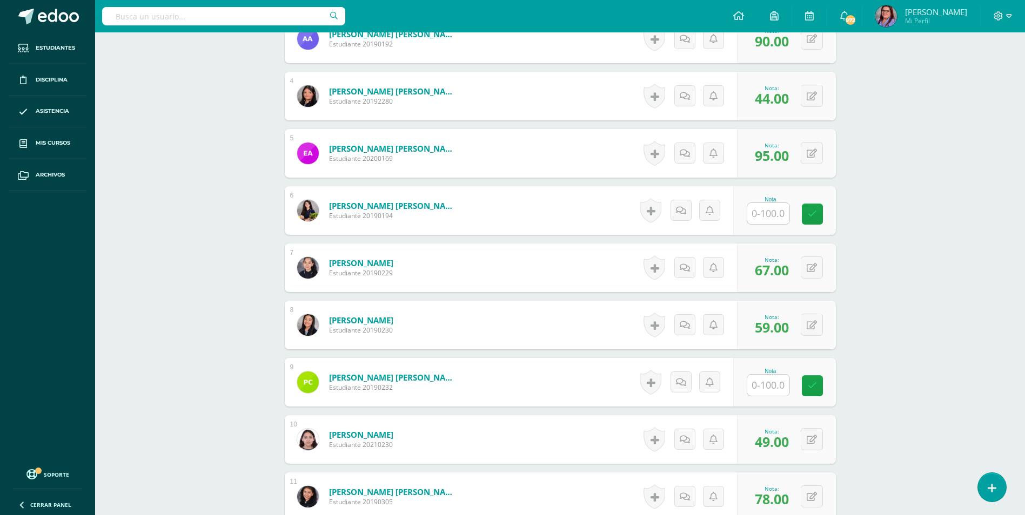
scroll to position [465, 0]
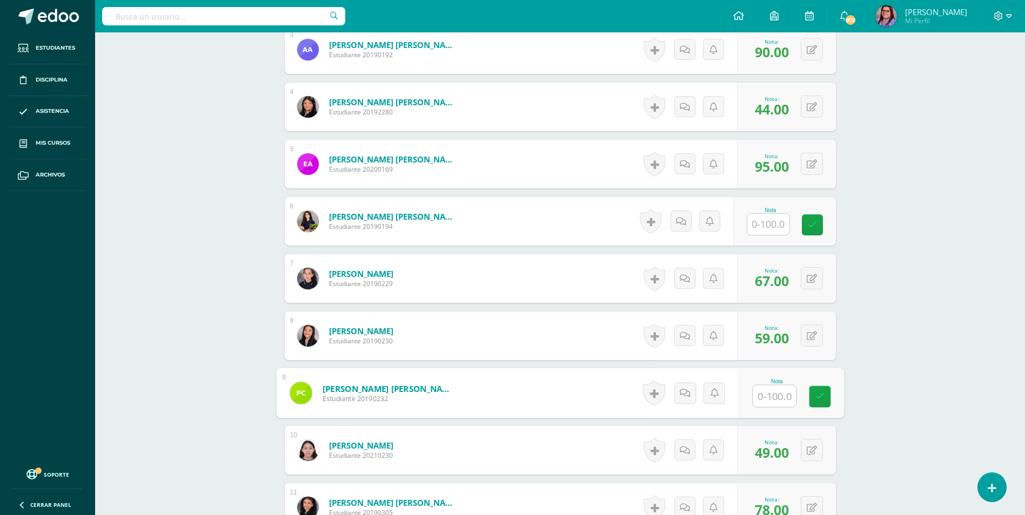
click at [762, 395] on input "text" at bounding box center [774, 397] width 43 height 22
type input "46"
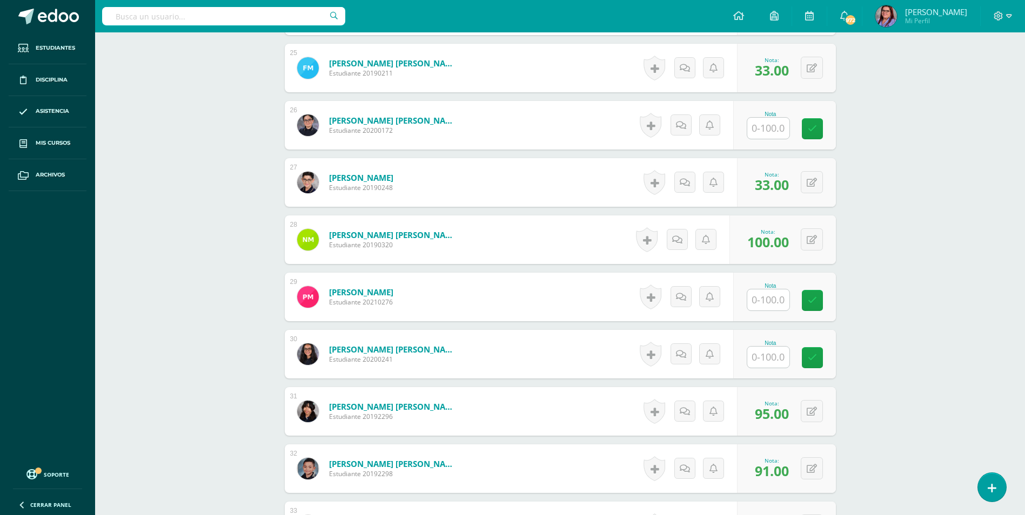
scroll to position [1707, 0]
click at [759, 353] on input "text" at bounding box center [768, 356] width 42 height 21
type input "67"
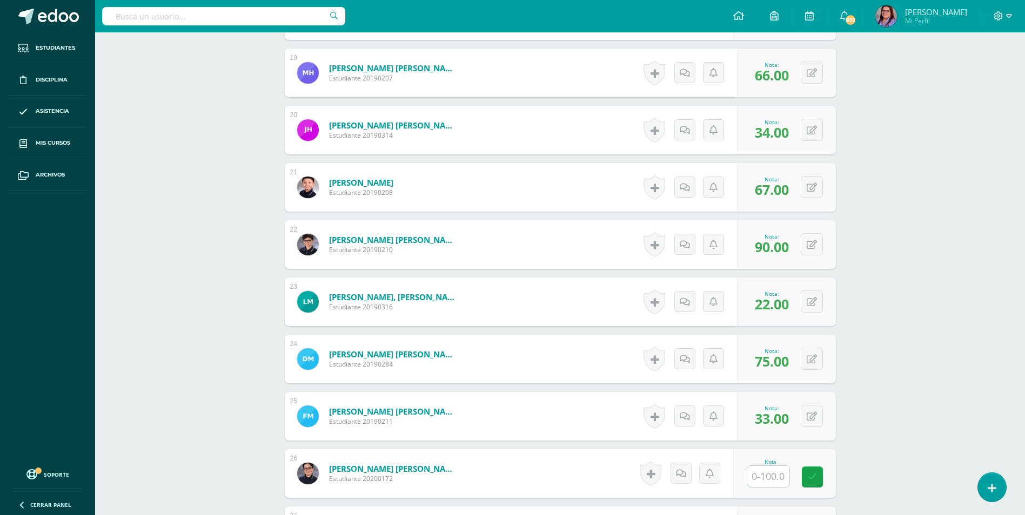
scroll to position [1275, 0]
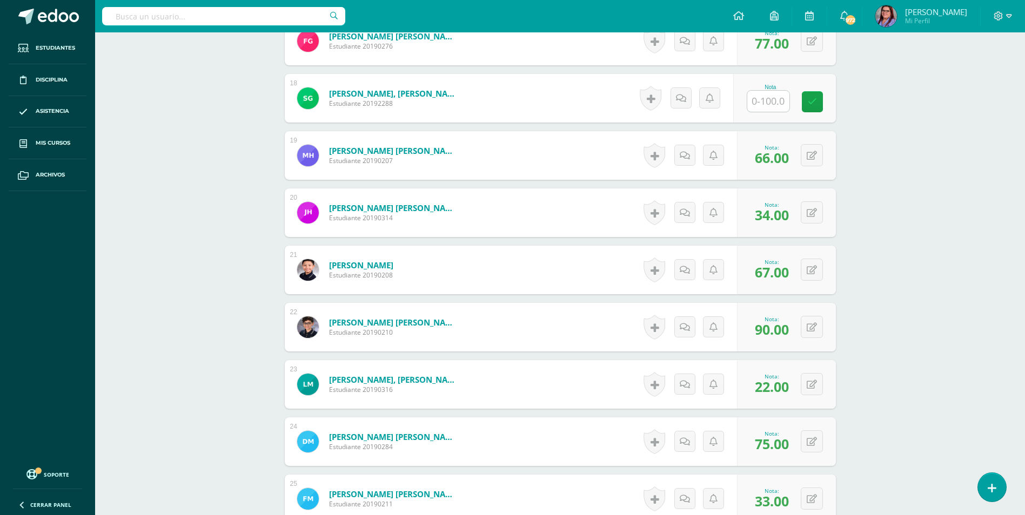
click at [767, 104] on input "text" at bounding box center [768, 101] width 42 height 21
type input "87"
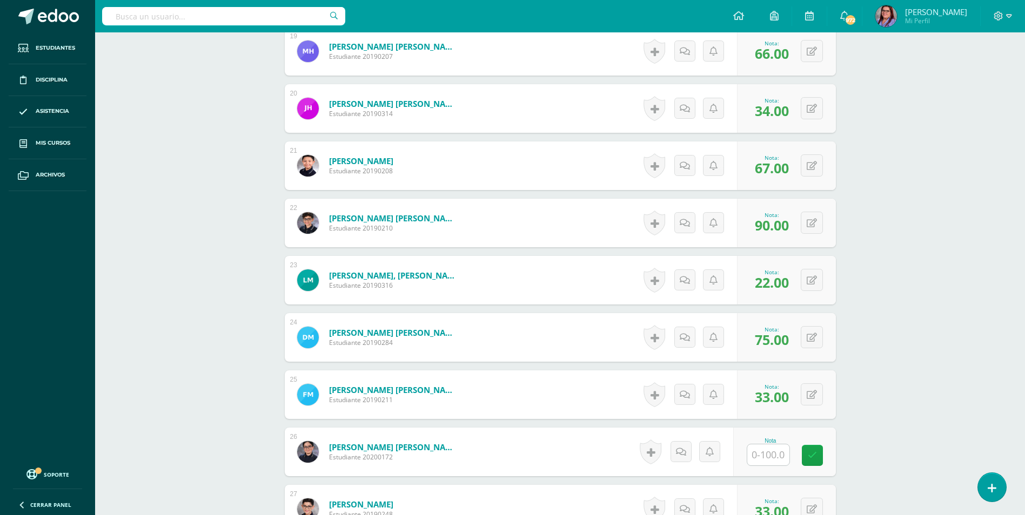
scroll to position [1383, 0]
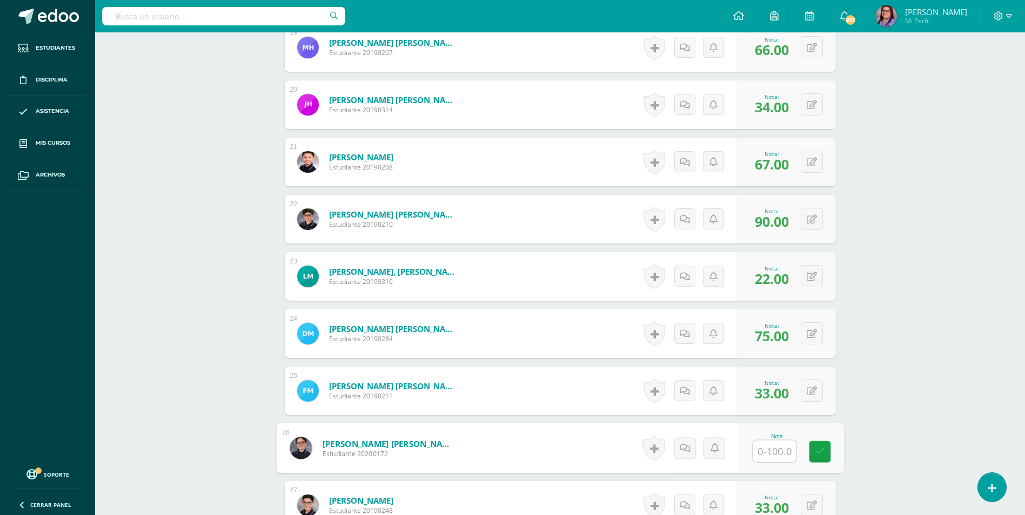
click at [772, 446] on input "text" at bounding box center [774, 452] width 43 height 22
type input "73"
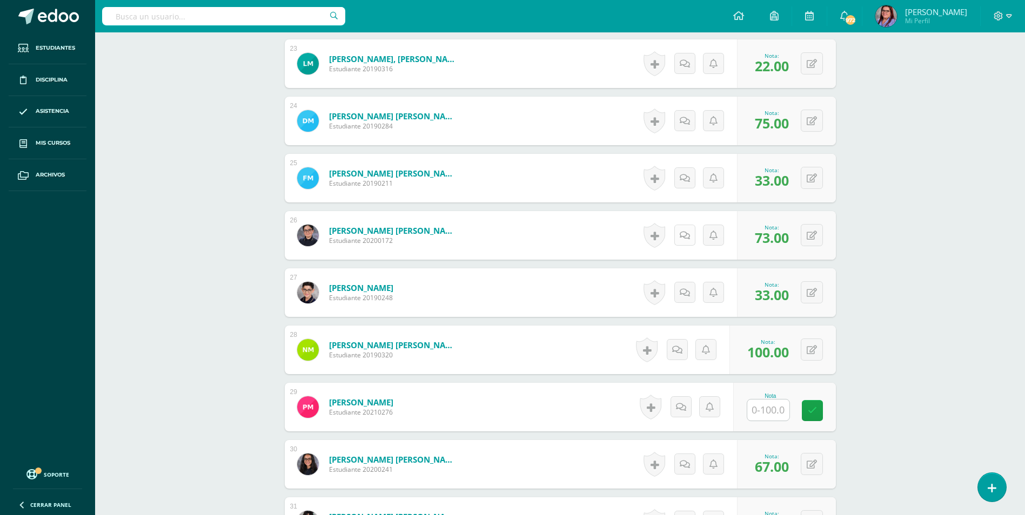
scroll to position [1599, 0]
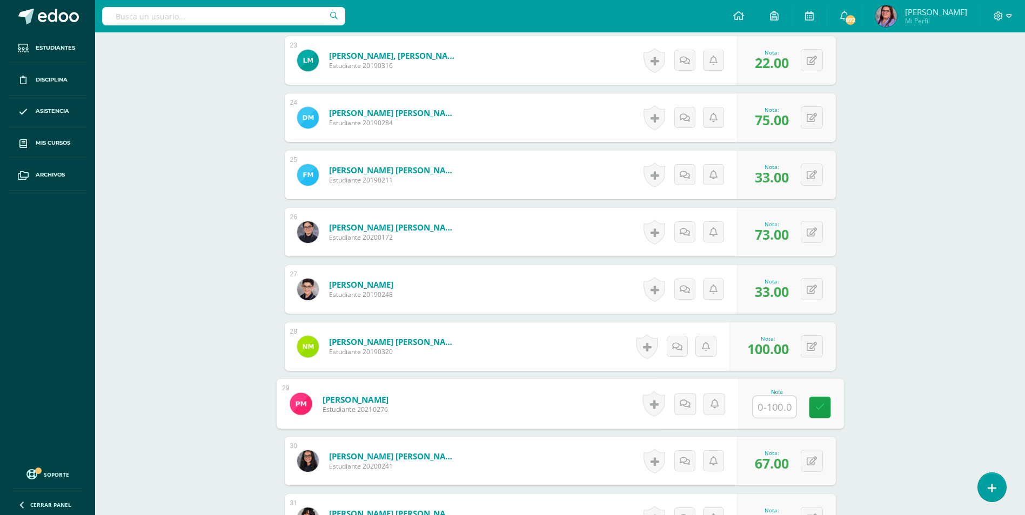
click at [755, 404] on input "text" at bounding box center [774, 408] width 43 height 22
type input "92"
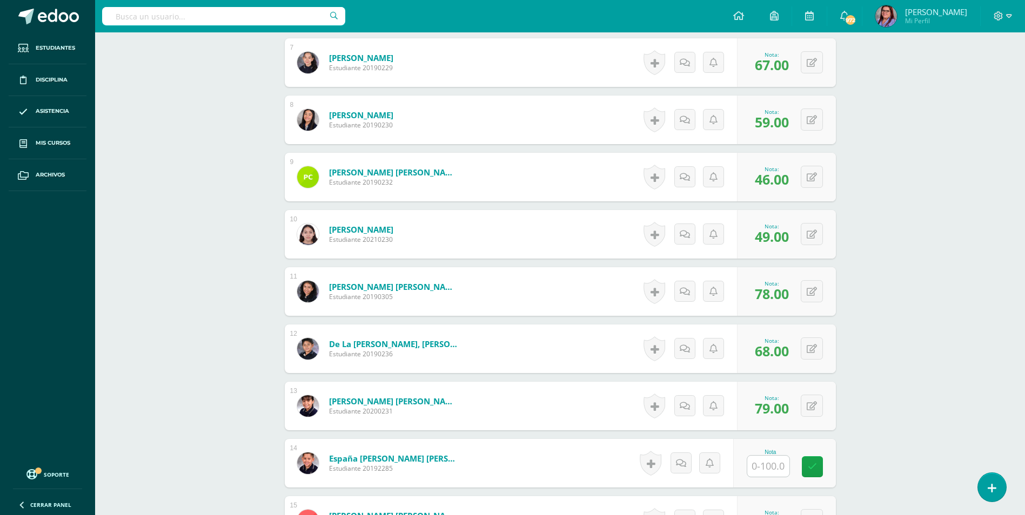
scroll to position [627, 0]
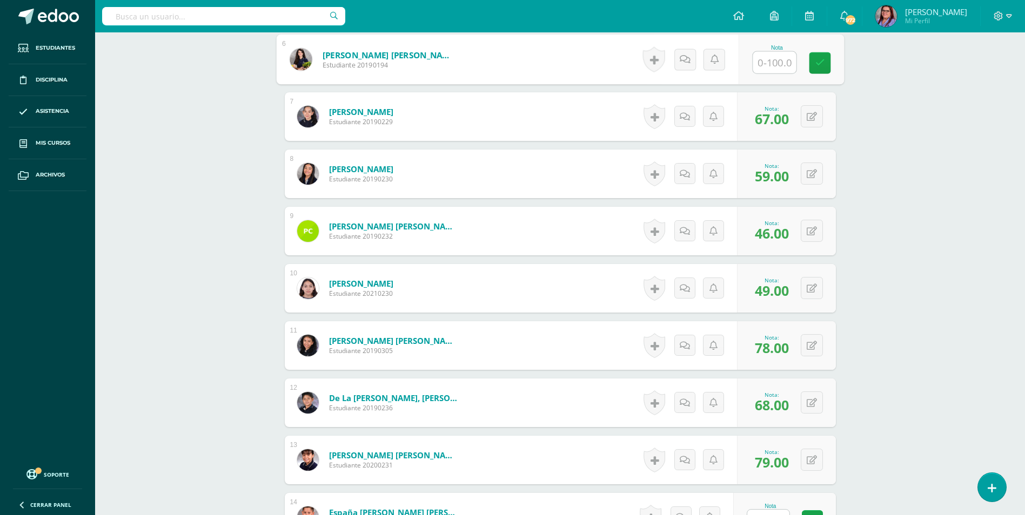
click at [763, 61] on input "text" at bounding box center [774, 63] width 43 height 22
type input "100"
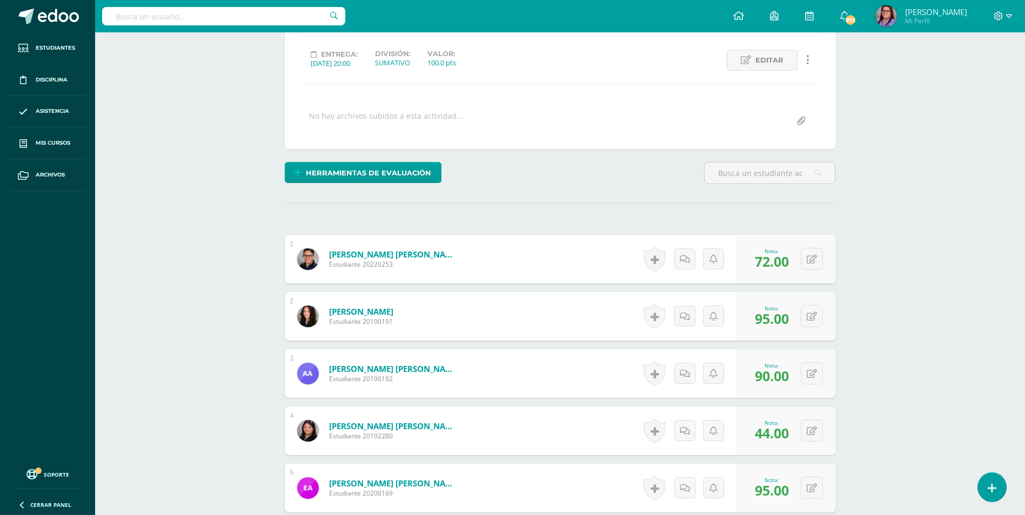
scroll to position [0, 0]
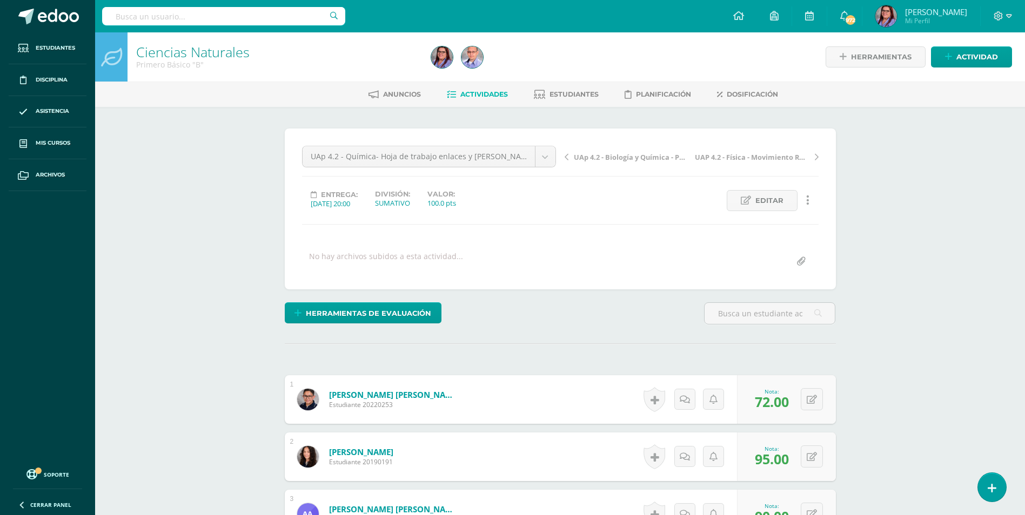
click at [497, 96] on span "Actividades" at bounding box center [484, 94] width 48 height 8
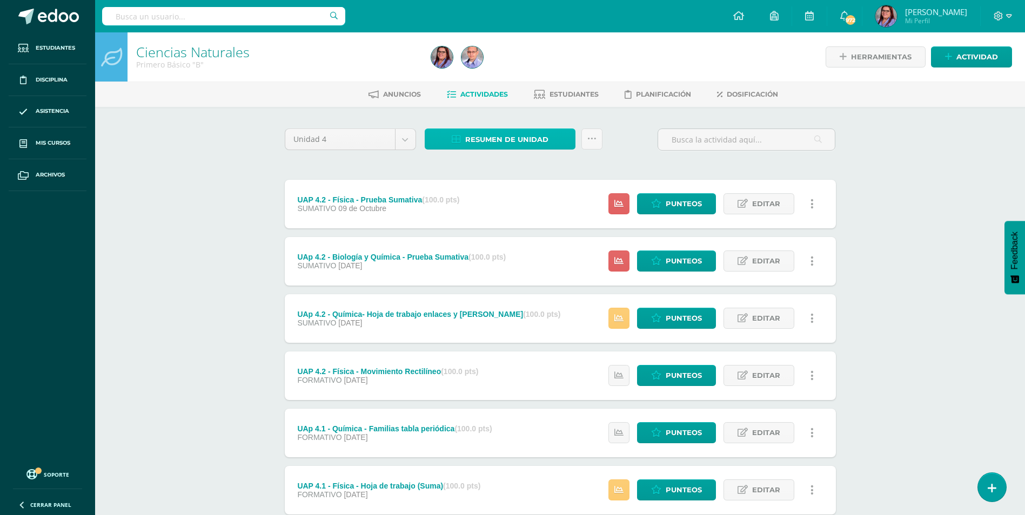
click at [528, 139] on span "Resumen de unidad" at bounding box center [506, 140] width 83 height 20
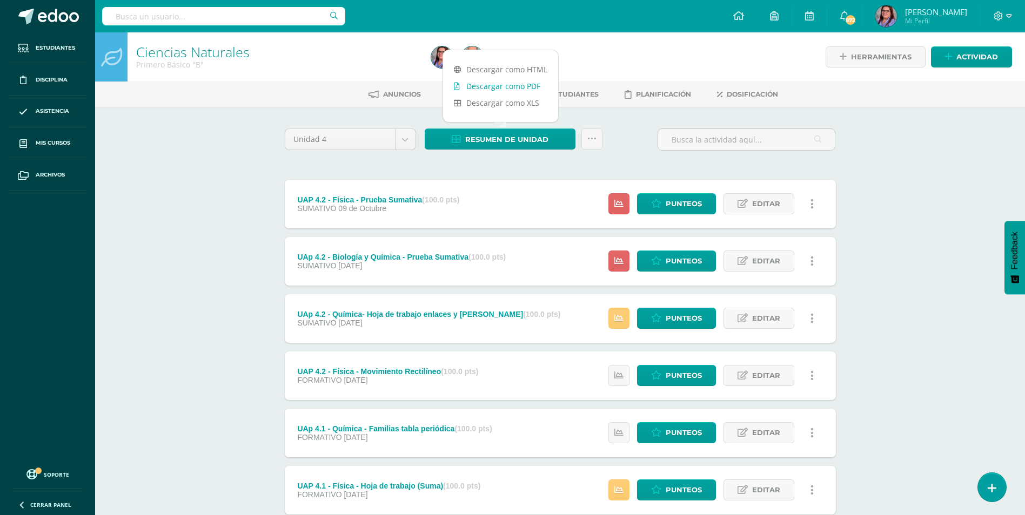
click at [529, 83] on link "Descargar como PDF" at bounding box center [500, 86] width 115 height 17
click at [675, 317] on span "Punteos" at bounding box center [684, 318] width 36 height 20
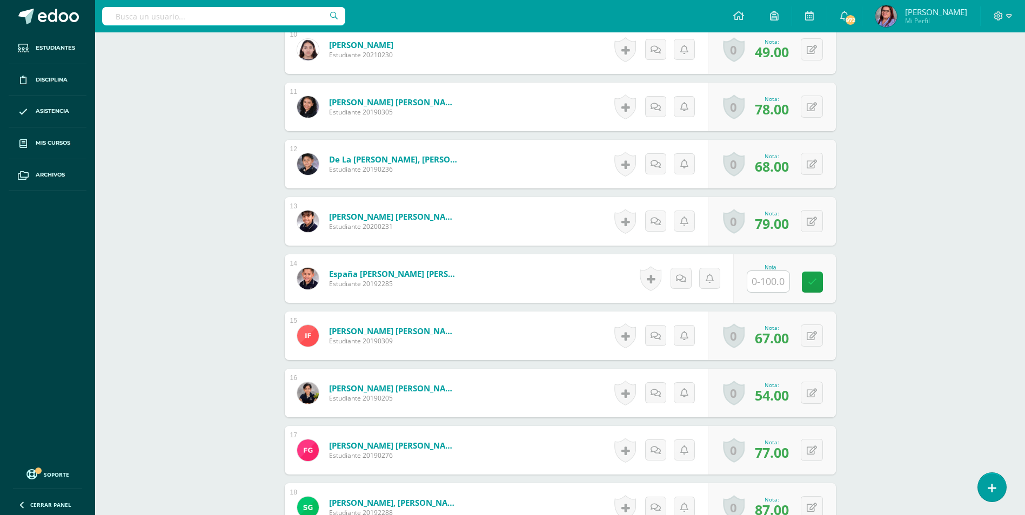
scroll to position [866, 0]
click at [776, 285] on input "text" at bounding box center [768, 281] width 42 height 21
type input "47"
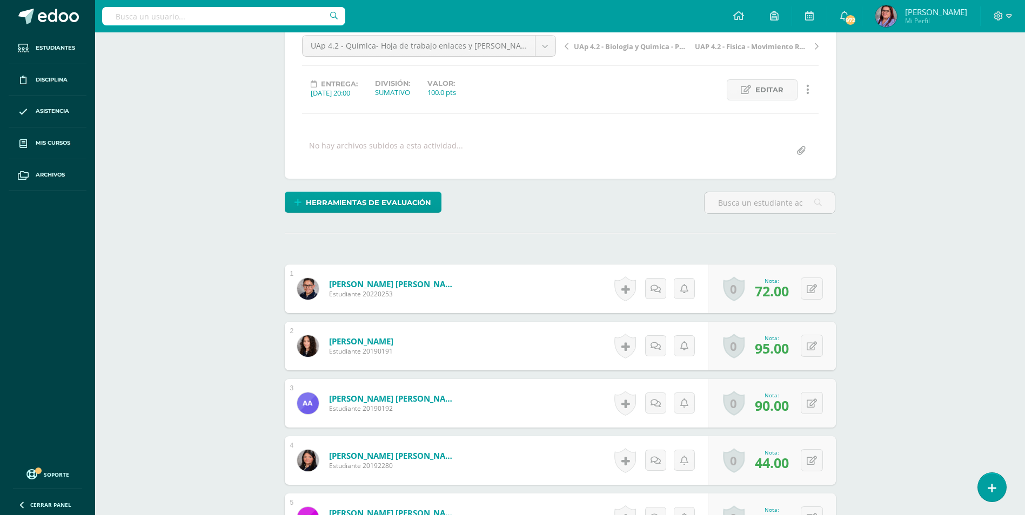
scroll to position [0, 0]
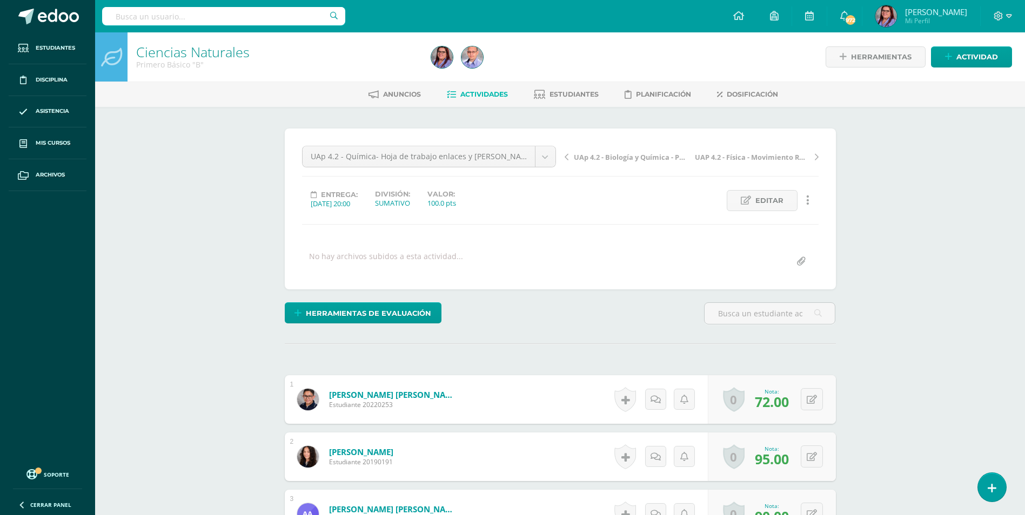
click at [465, 93] on span "Actividades" at bounding box center [484, 94] width 48 height 8
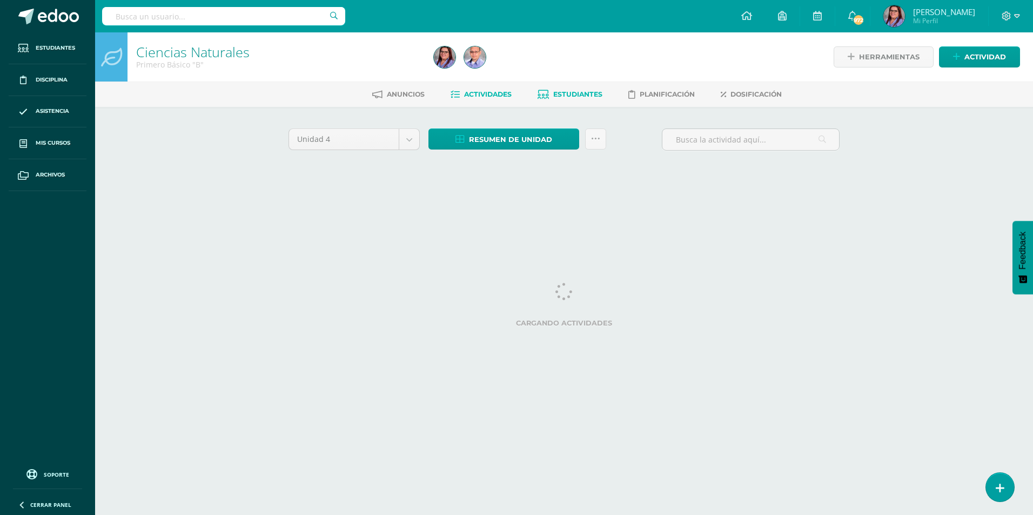
click at [580, 89] on link "Estudiantes" at bounding box center [570, 94] width 65 height 17
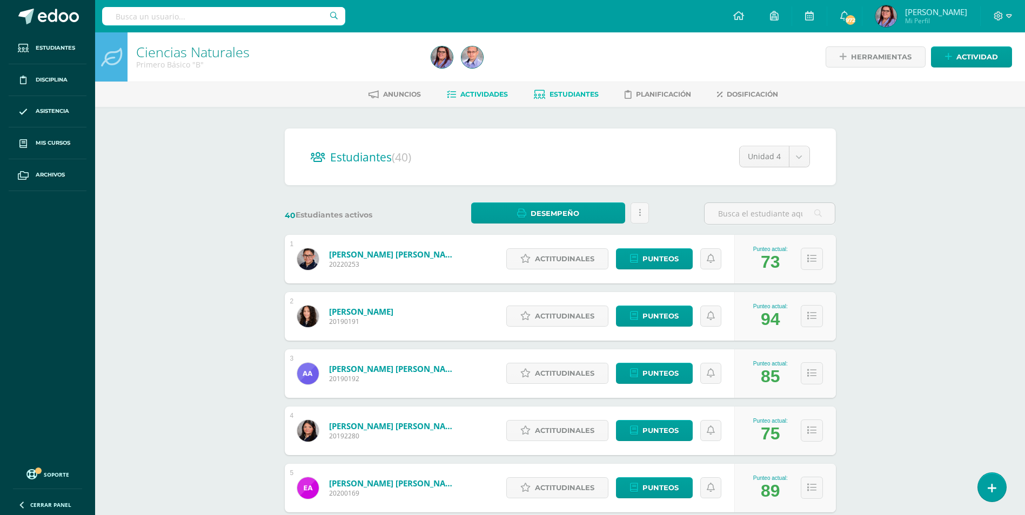
click at [460, 95] on span "Actividades" at bounding box center [484, 94] width 48 height 8
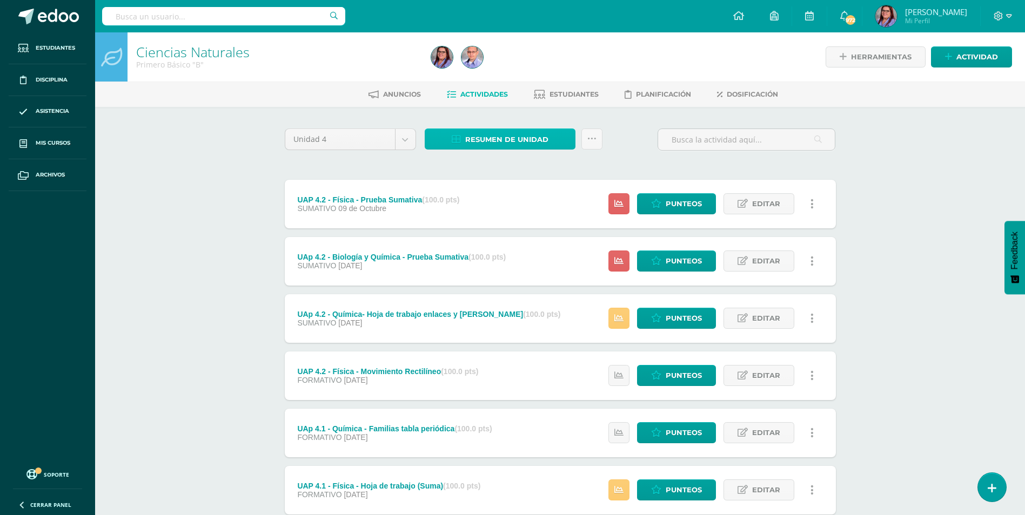
click at [484, 135] on span "Resumen de unidad" at bounding box center [506, 140] width 83 height 20
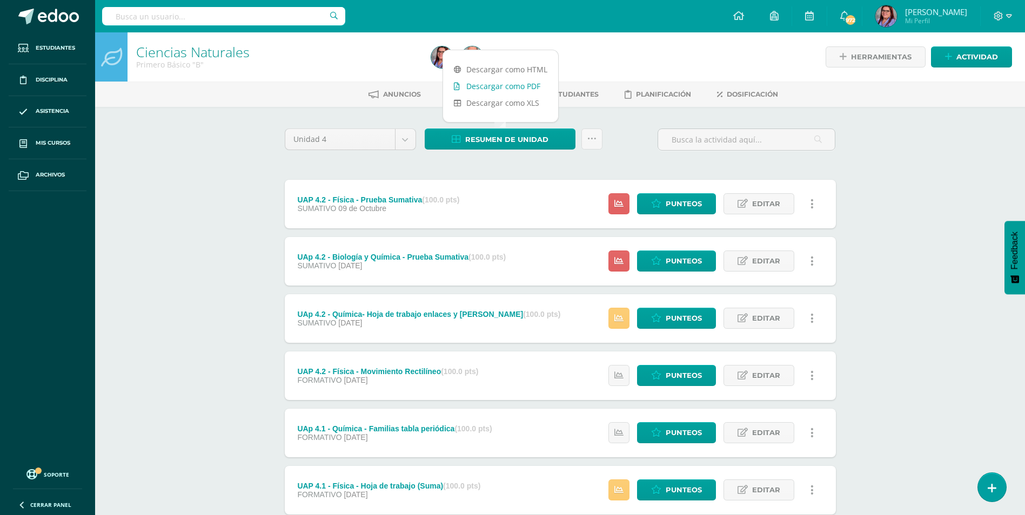
click at [484, 84] on link "Descargar como PDF" at bounding box center [500, 86] width 115 height 17
